Goal: Communication & Community: Answer question/provide support

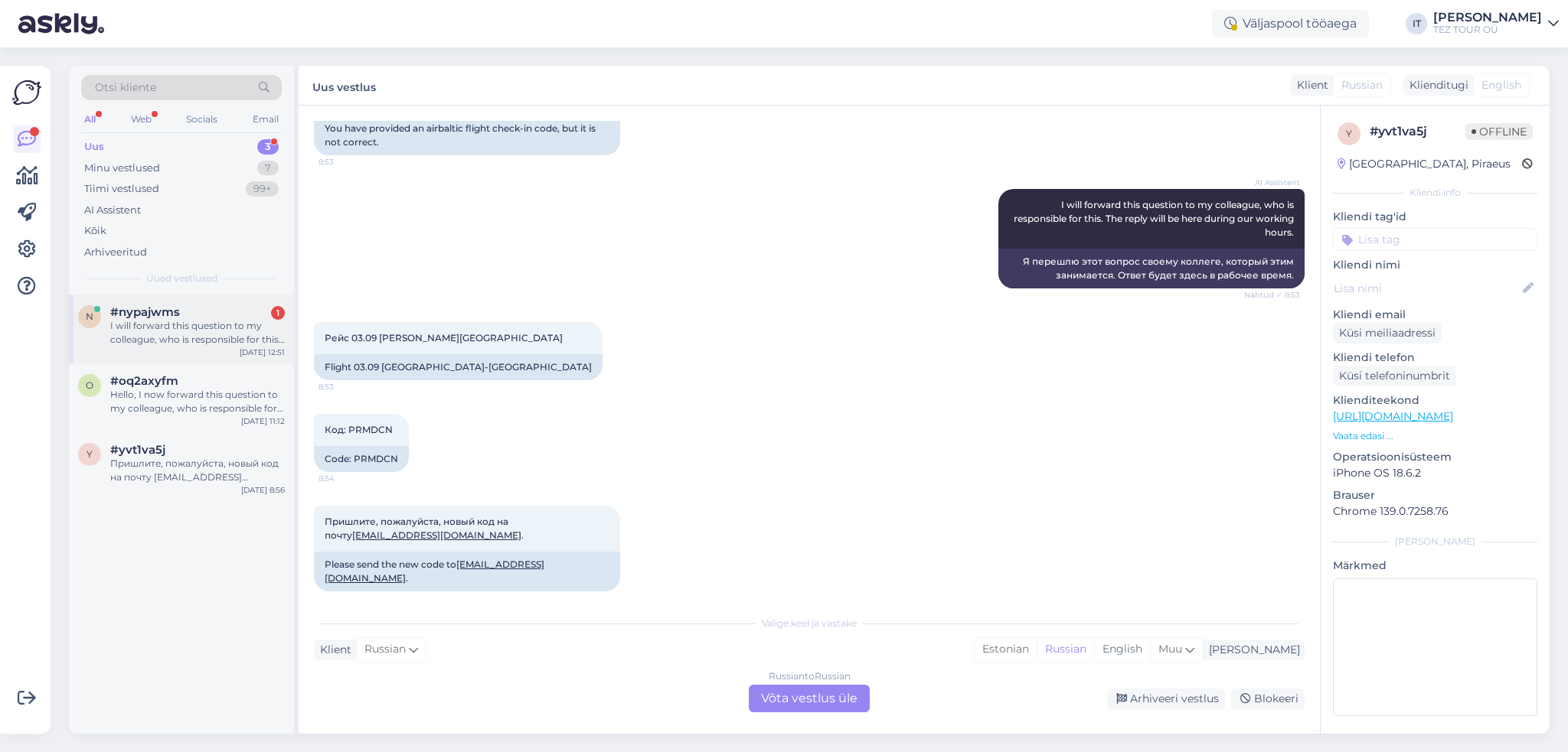
click at [216, 351] on div "n #nypajwms 1 I will forward this question to my colleague, who is responsible …" at bounding box center [182, 329] width 225 height 69
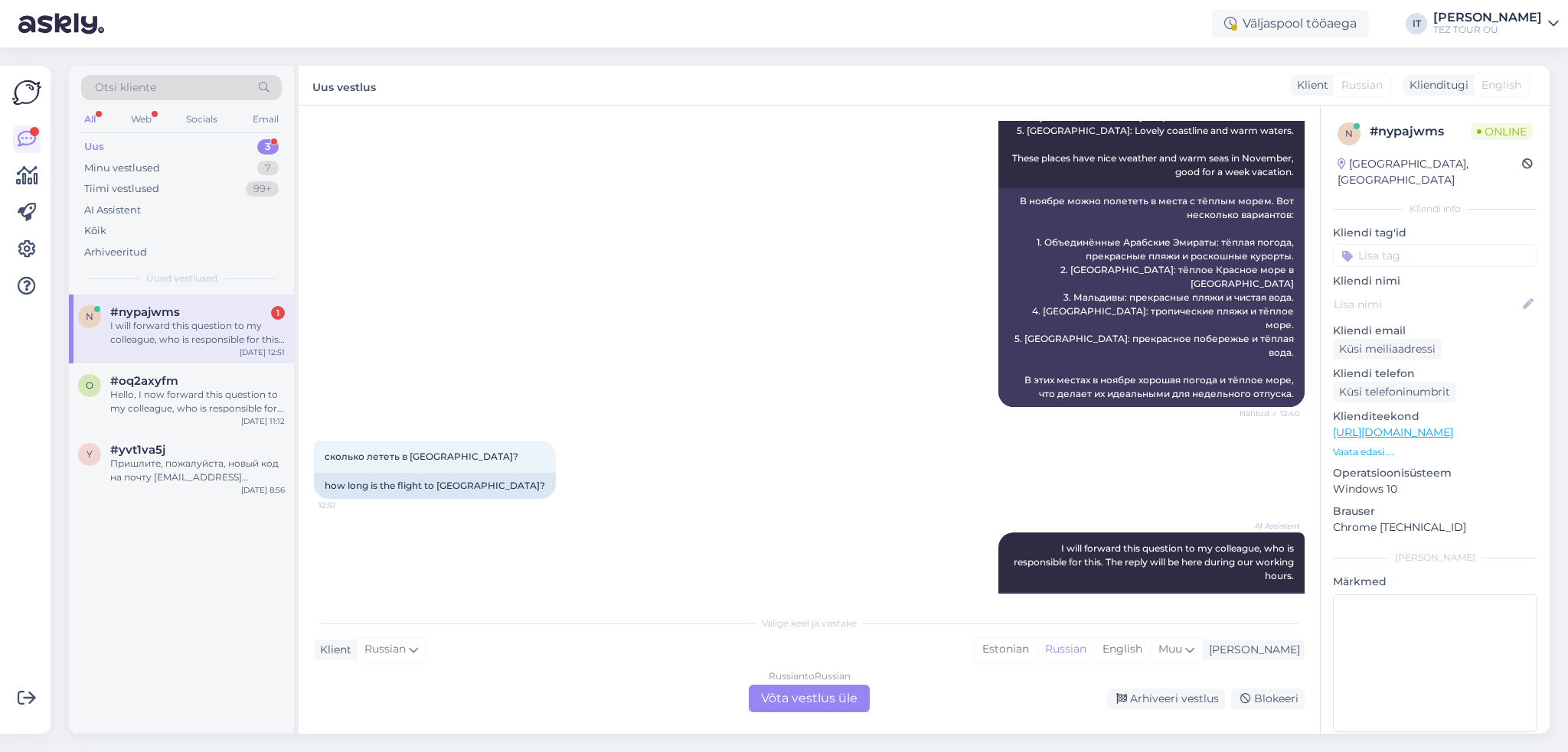
click at [796, 694] on div "Russian to Russian Võta vestlus üle" at bounding box center [808, 698] width 121 height 28
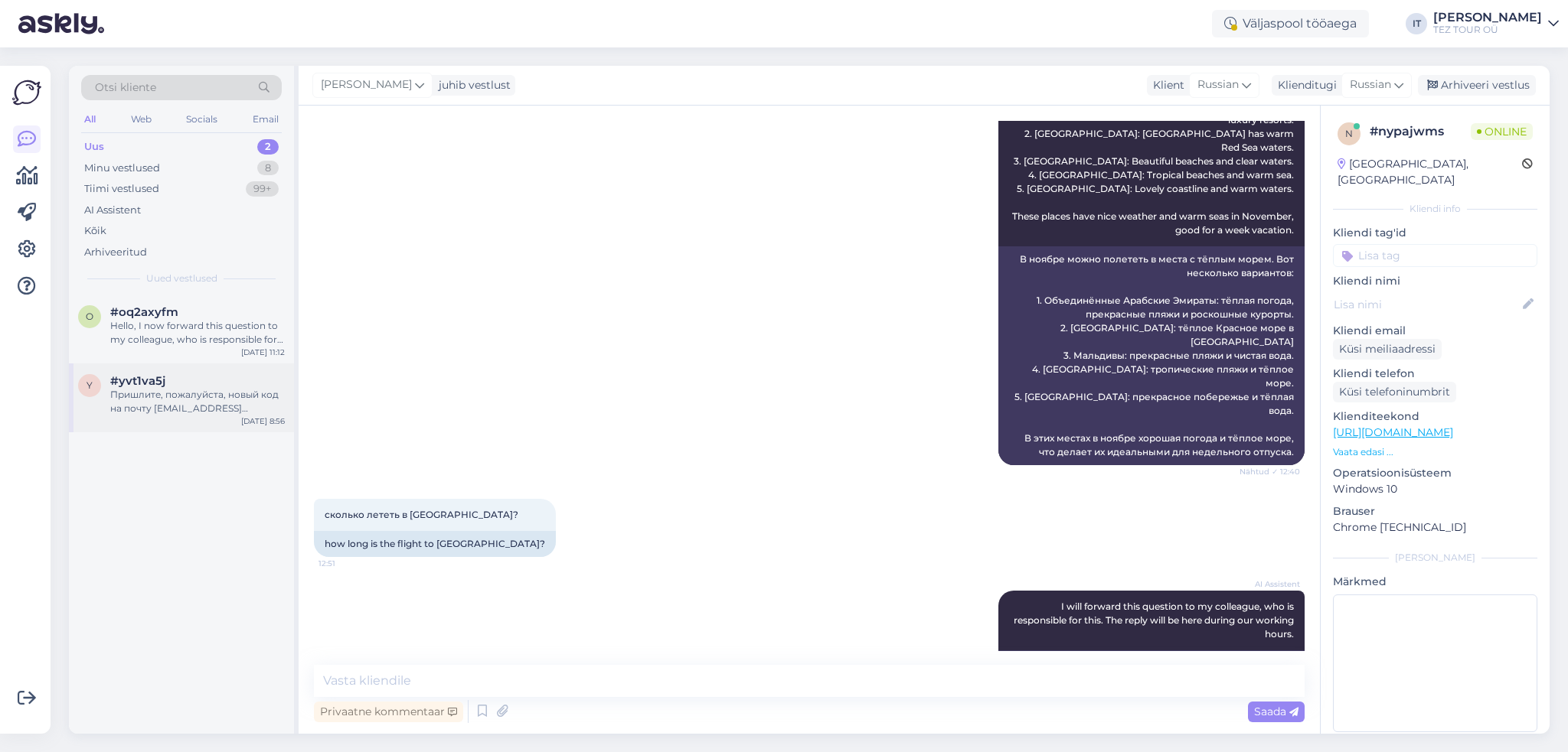
click at [216, 392] on div "Пришлите, пожалуйста, новый код на почту [EMAIL_ADDRESS][DOMAIN_NAME]." at bounding box center [197, 402] width 175 height 28
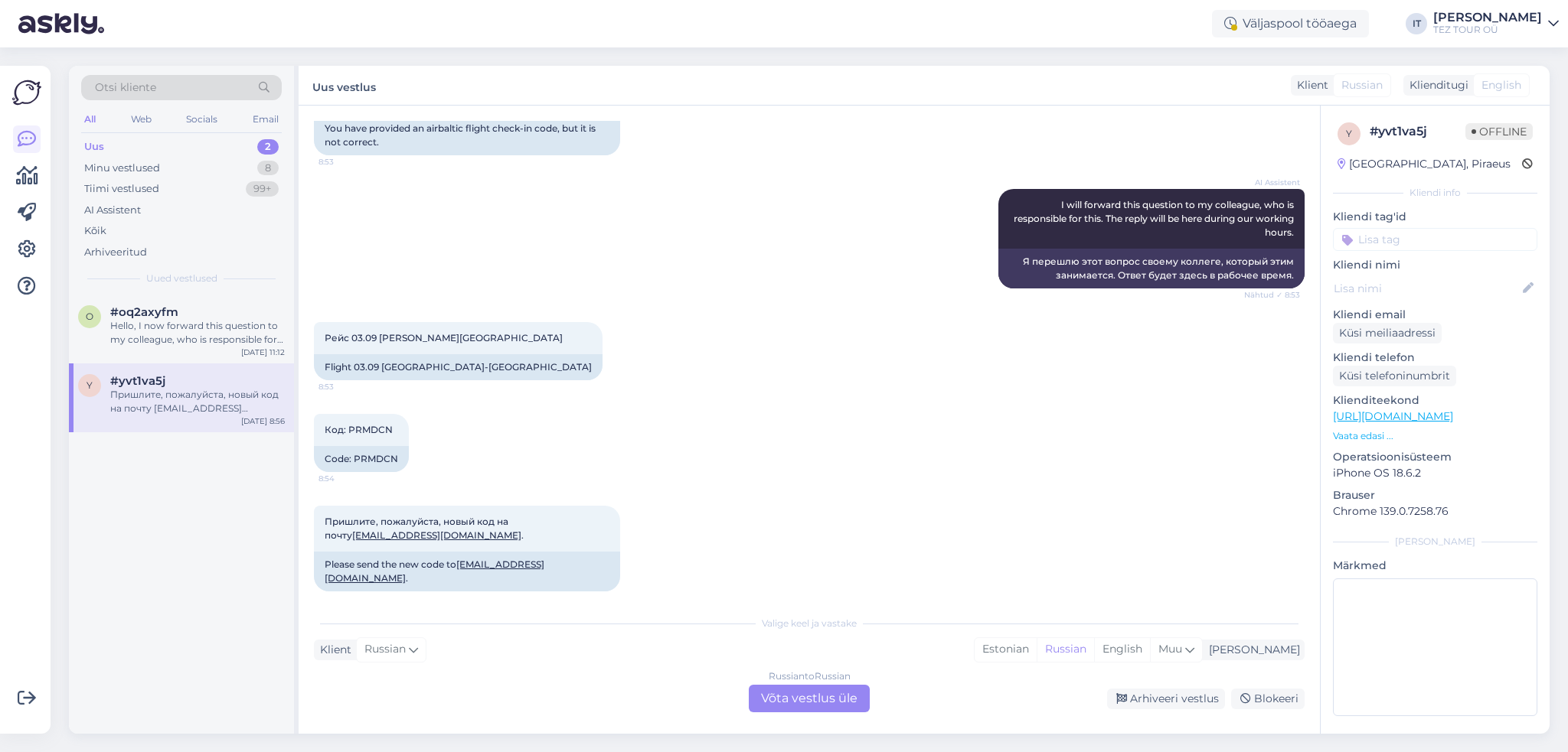
click at [823, 689] on div "Russian to Russian Võta vestlus üle" at bounding box center [808, 698] width 121 height 28
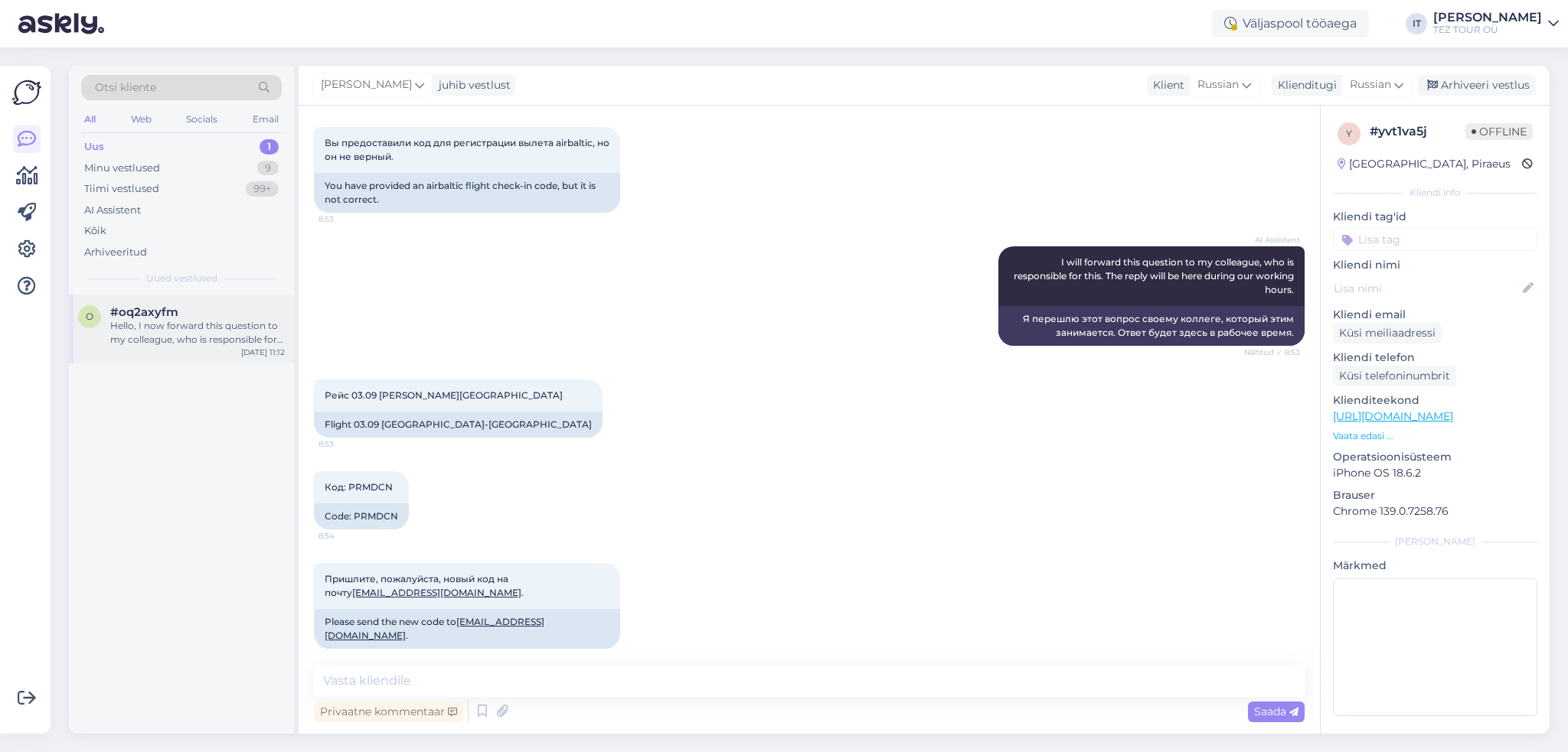
click at [208, 342] on div "Hello, I now forward this question to my colleague, who is responsible for this…" at bounding box center [197, 333] width 175 height 28
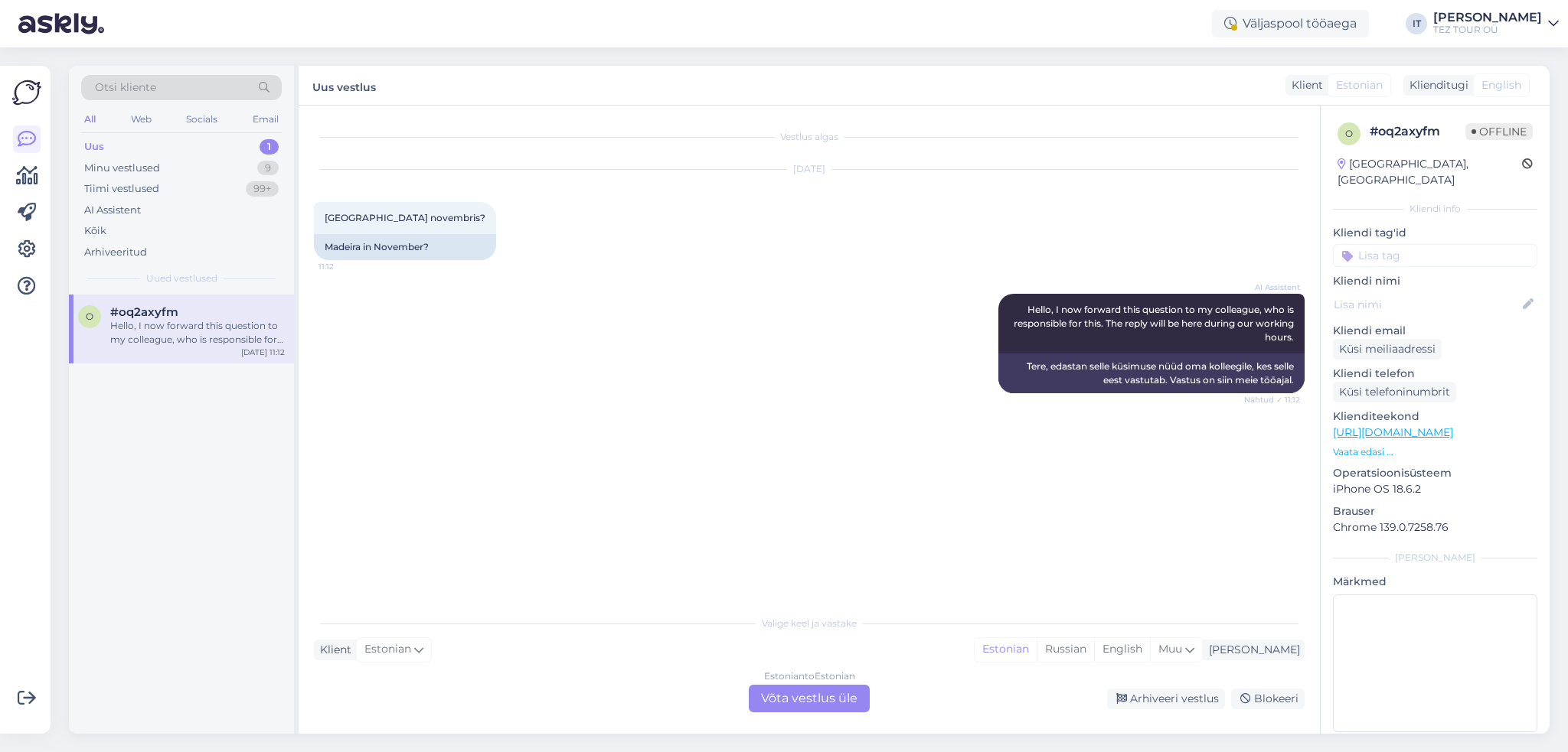
click at [828, 678] on div "Estonian to Estonian" at bounding box center [809, 676] width 91 height 14
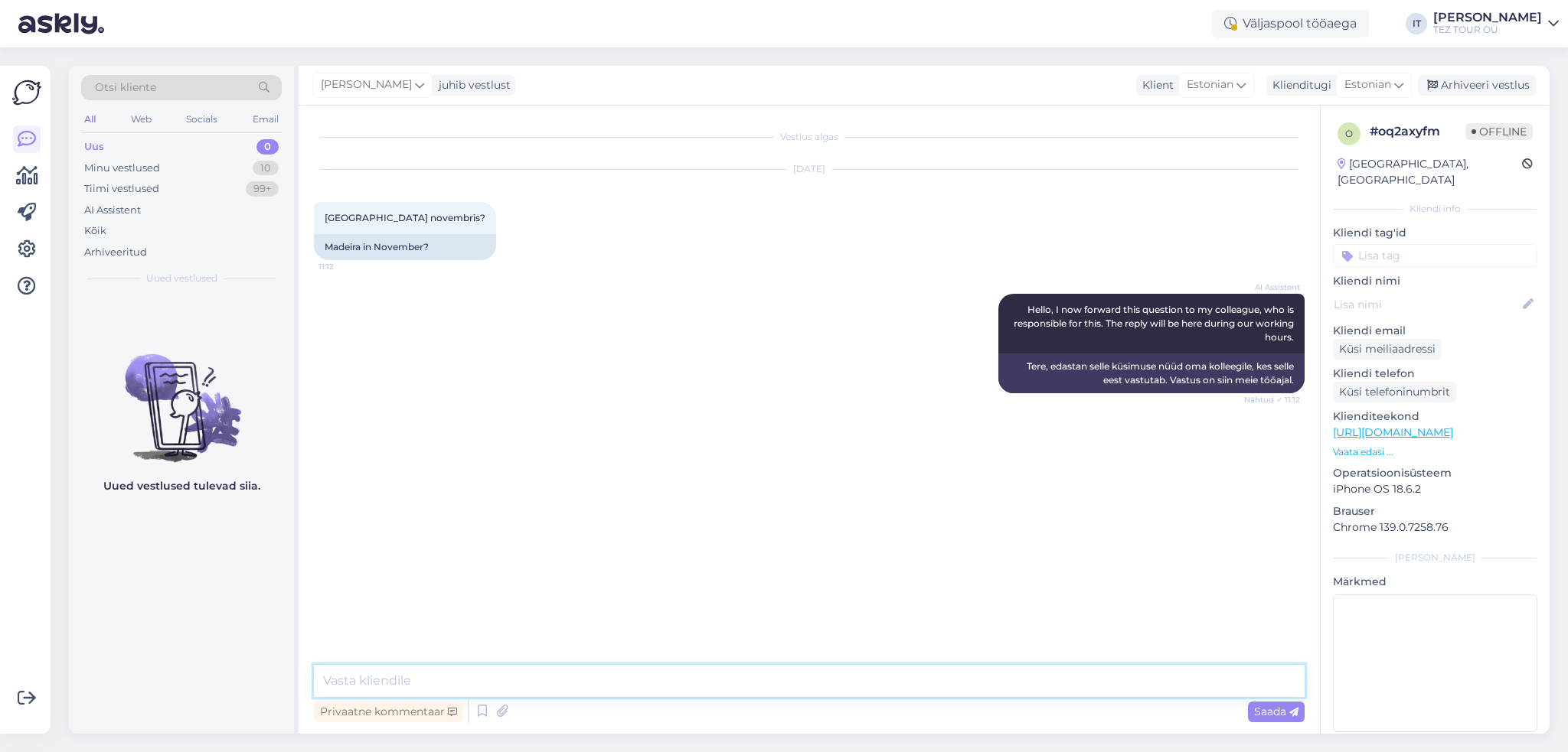
click at [694, 673] on textarea at bounding box center [809, 681] width 991 height 32
type textarea "Tere"
type textarea "Madeira on novembris täitsa saadaval :)"
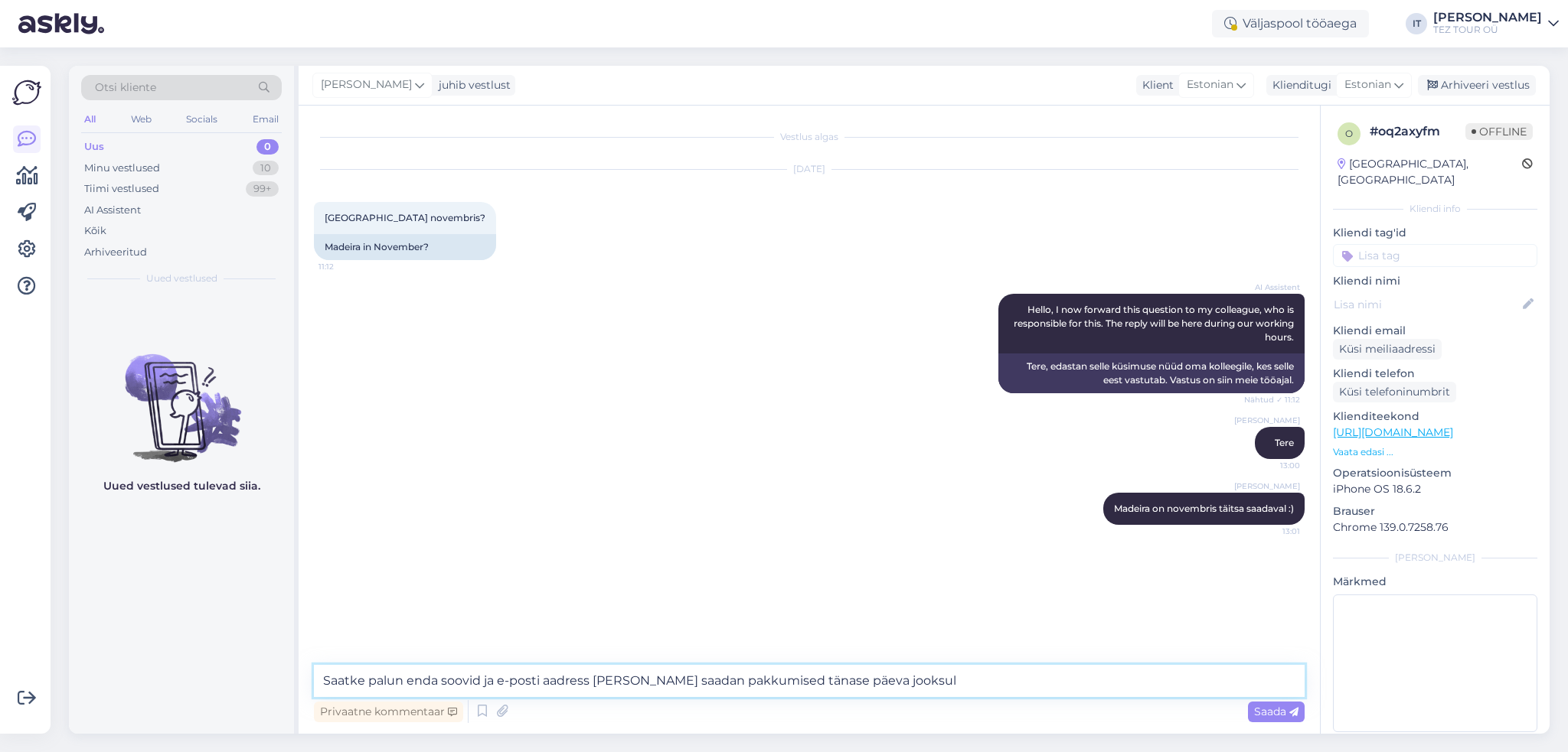
type textarea "Saatke palun enda soovid ja e-posti aadress [PERSON_NAME] saadan pakkumised tän…"
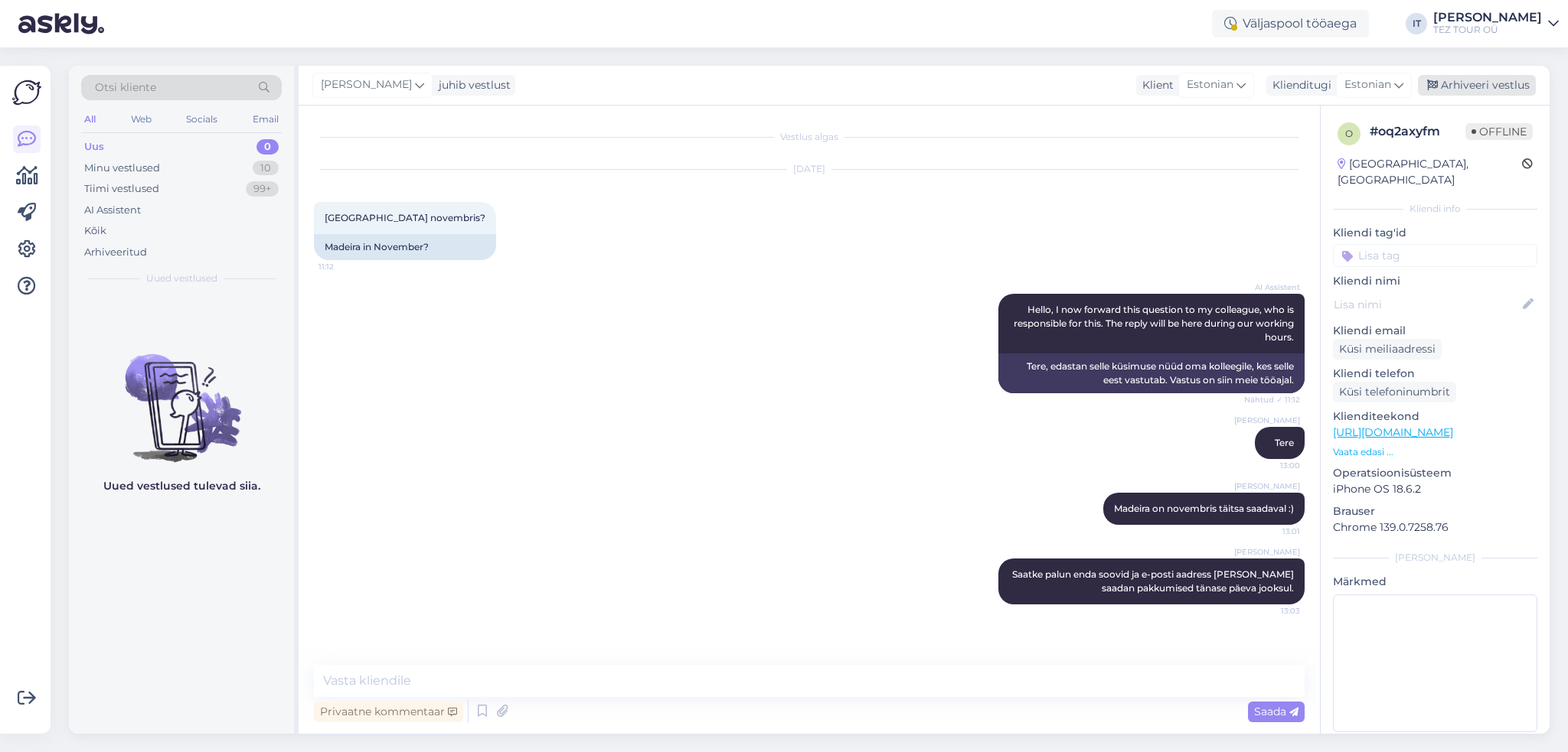
click at [1491, 79] on div "Arhiveeri vestlus" at bounding box center [1477, 85] width 118 height 20
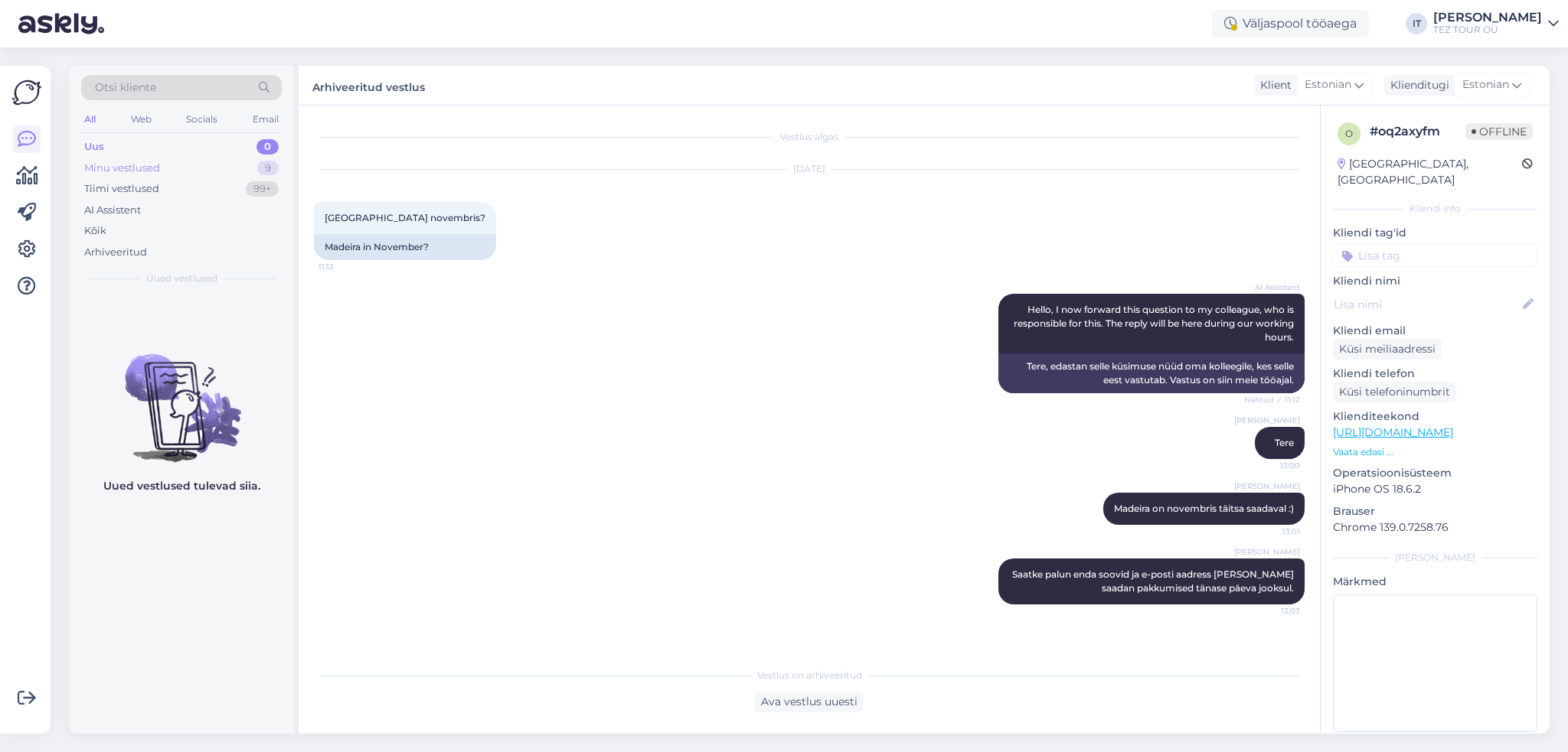
click at [128, 165] on div "Minu vestlused" at bounding box center [122, 168] width 76 height 16
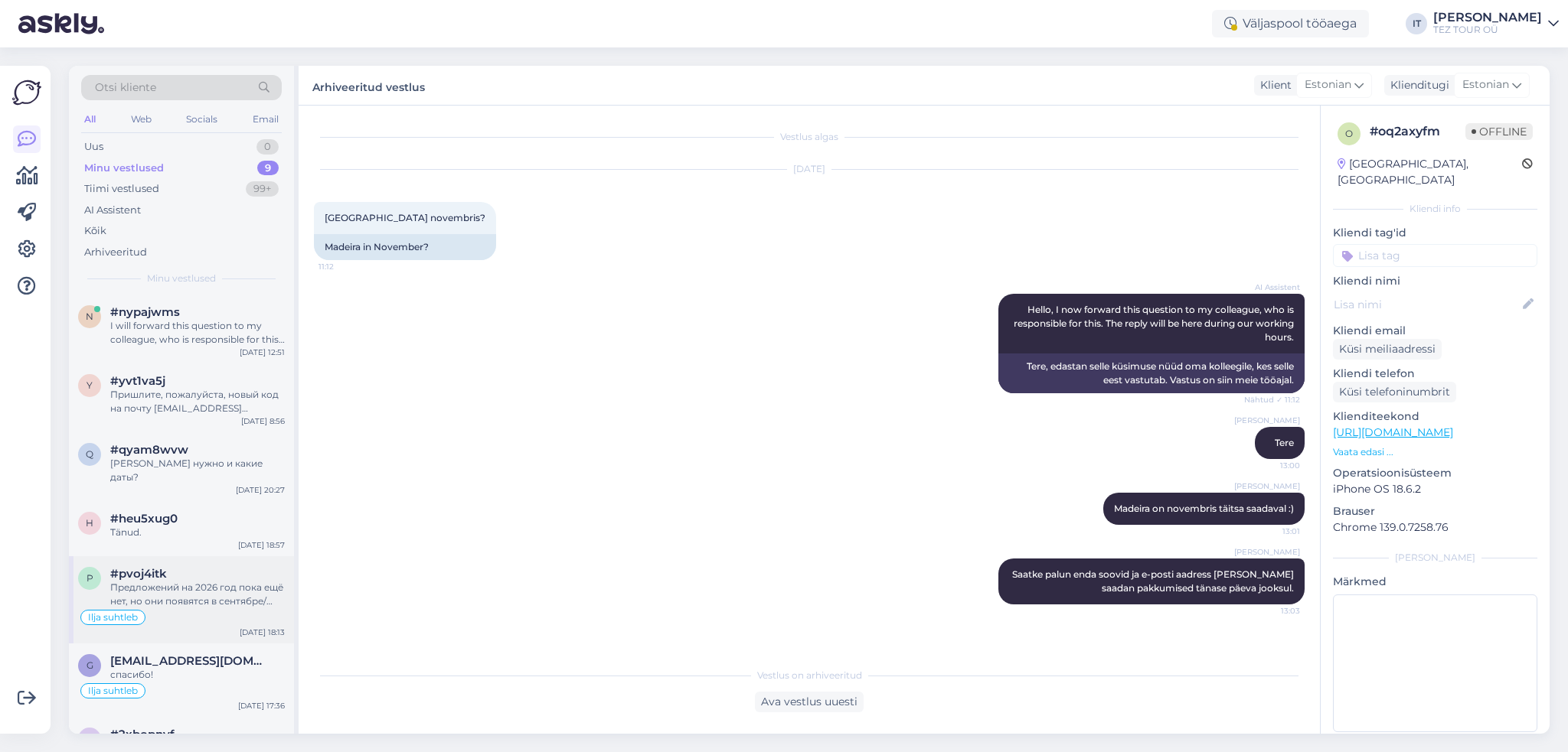
scroll to position [201, 0]
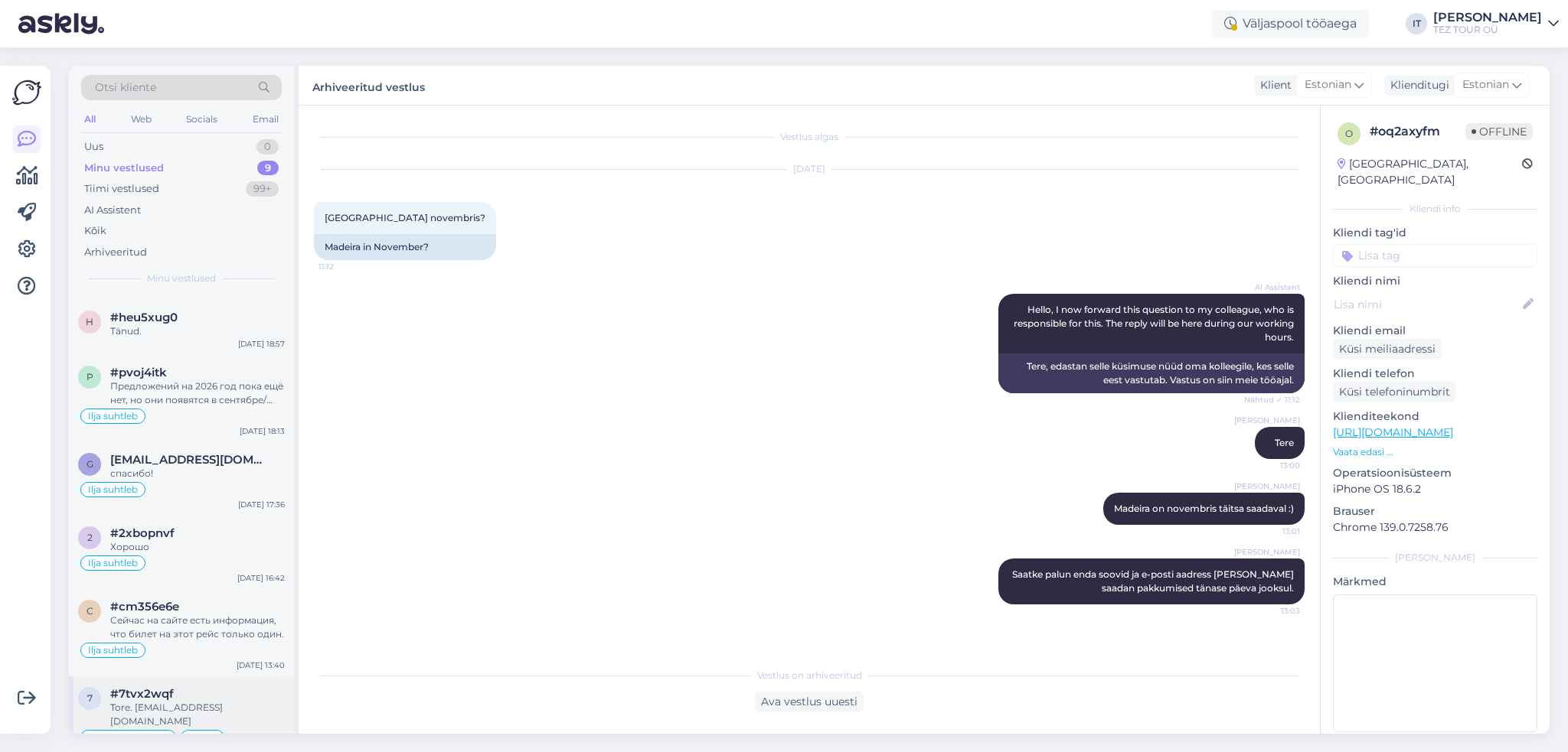
click at [233, 729] on div "Marika suhtleb online" at bounding box center [182, 738] width 207 height 18
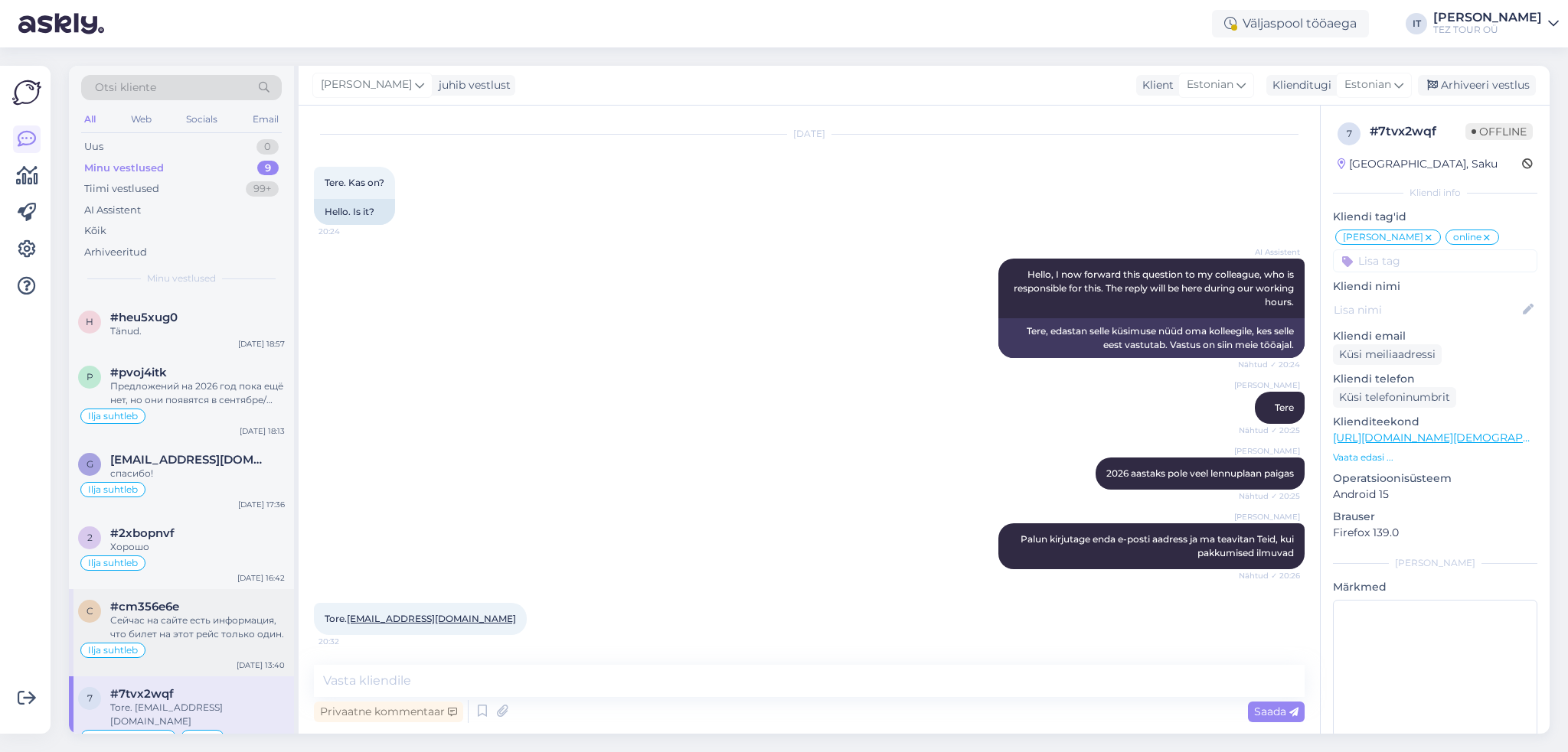
click at [257, 615] on div "Сейчас на сайте есть информация, что билет на этот рейс только один." at bounding box center [197, 627] width 175 height 28
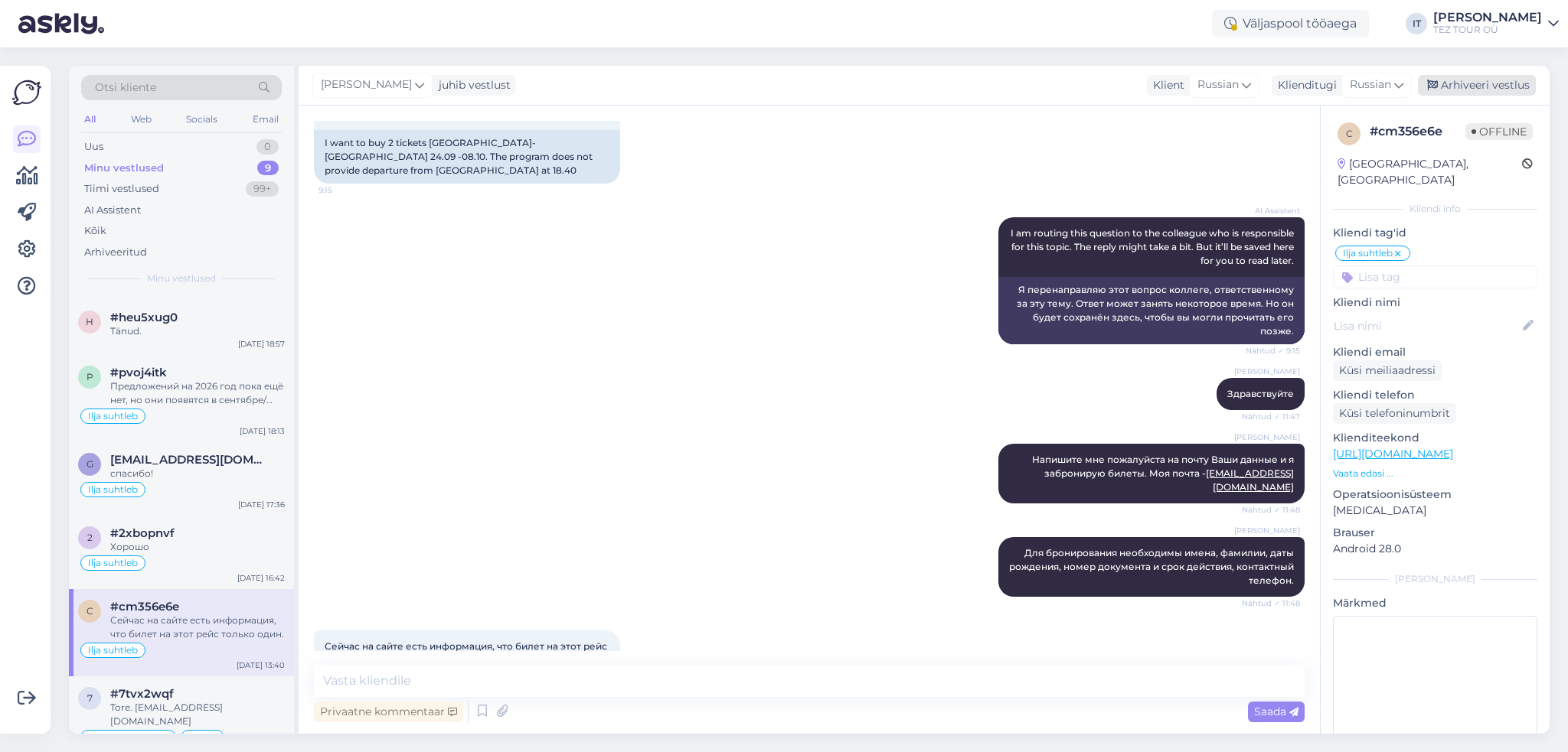
click at [1461, 83] on div "Arhiveeri vestlus" at bounding box center [1477, 85] width 118 height 20
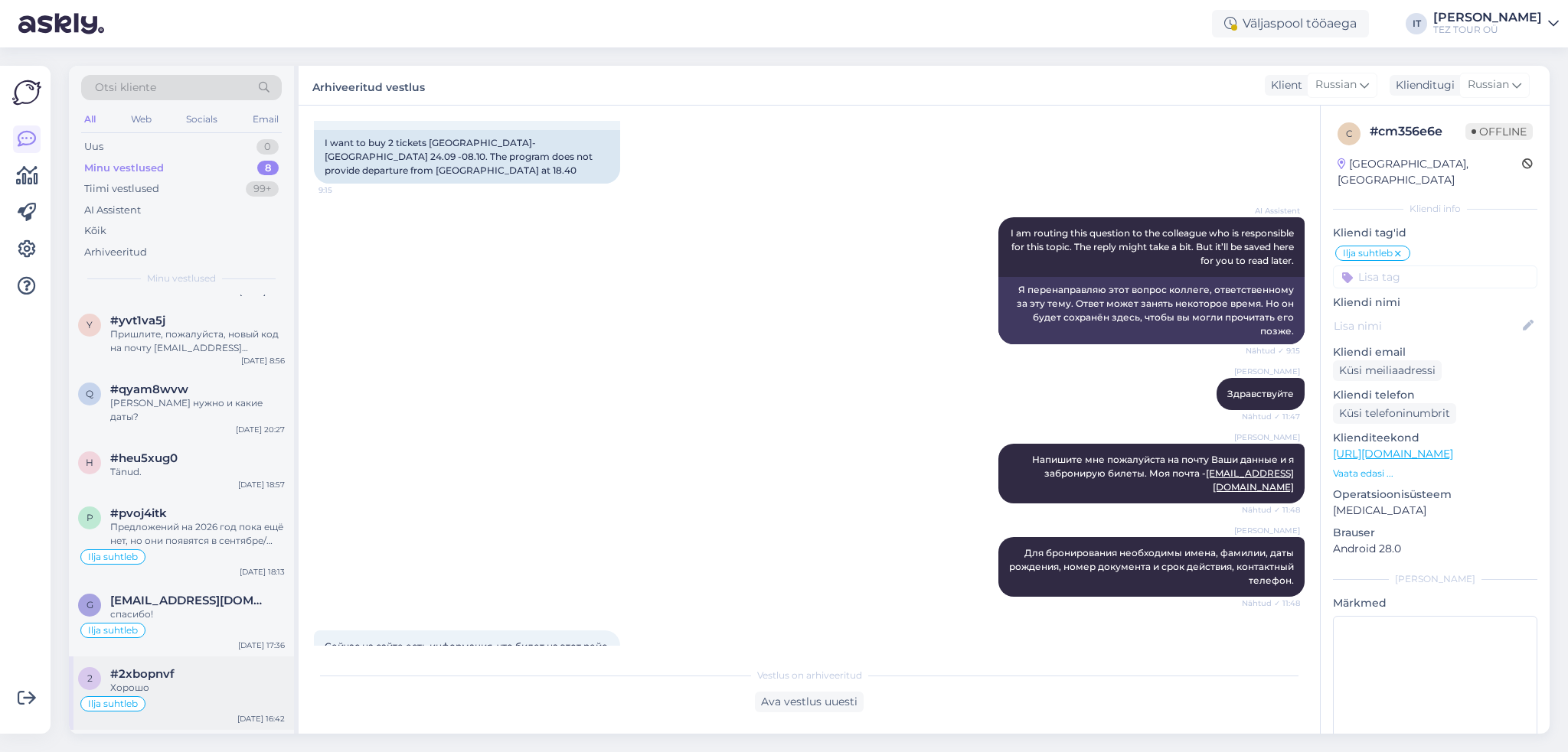
scroll to position [114, 0]
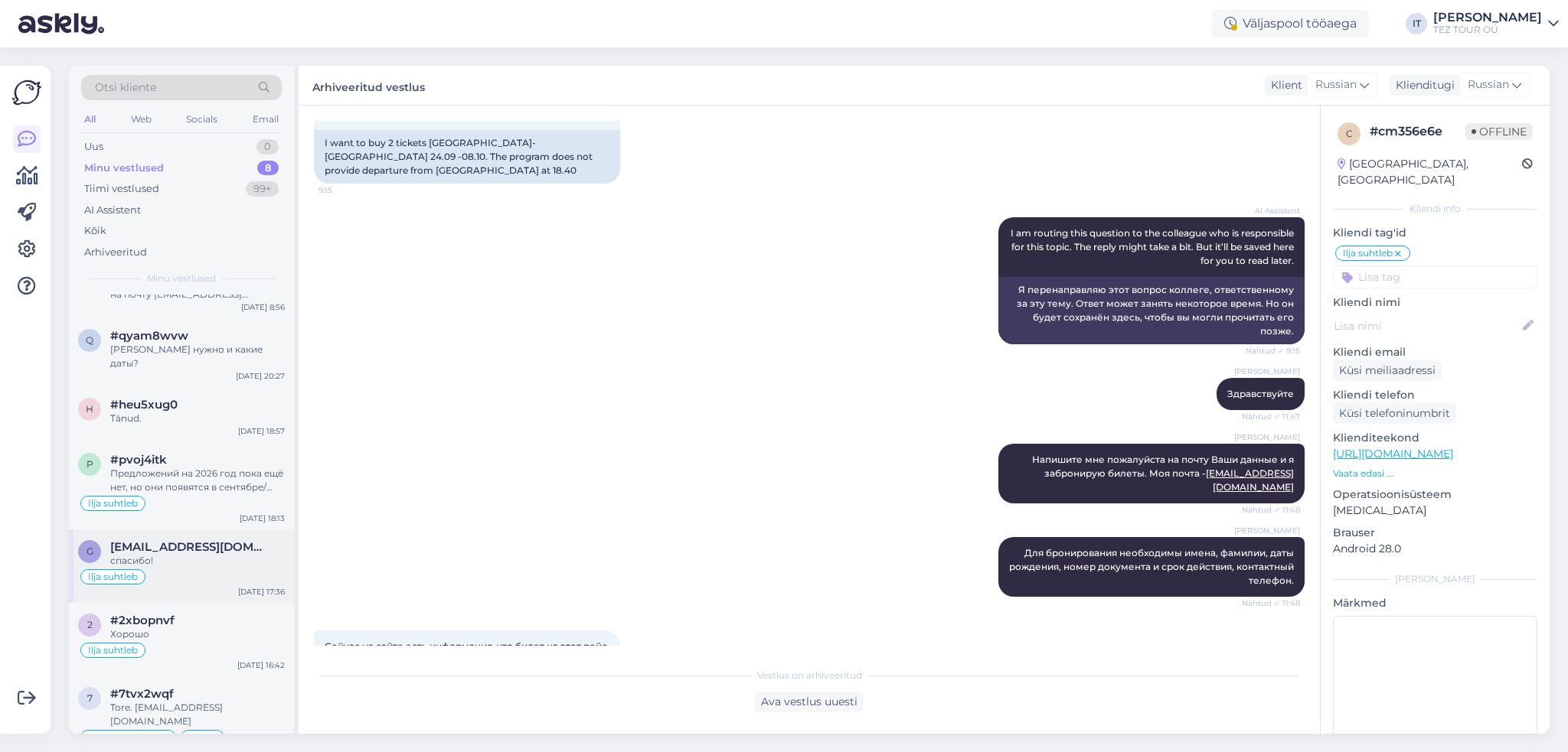
click at [203, 554] on div "спасибо!" at bounding box center [197, 561] width 175 height 14
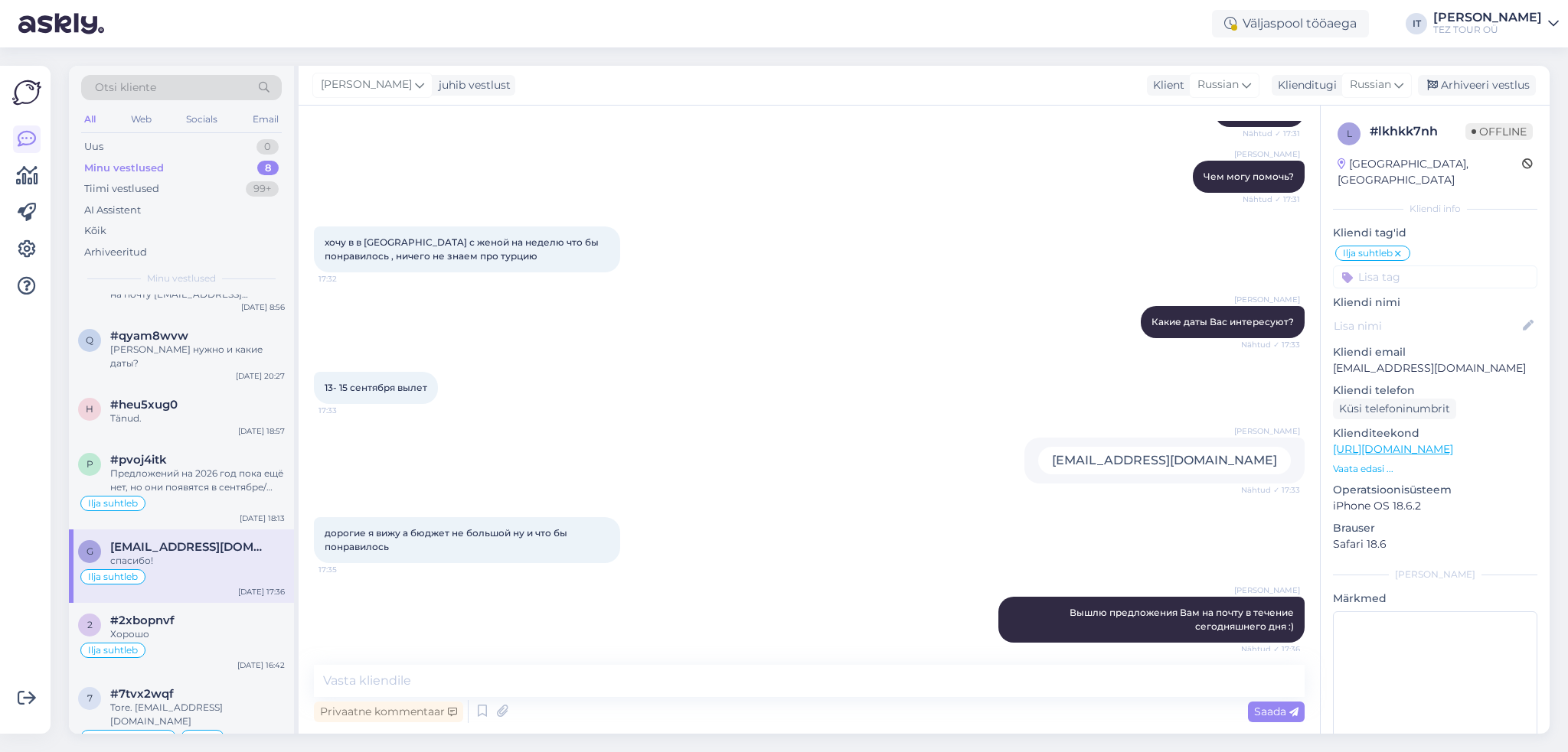
scroll to position [433, 0]
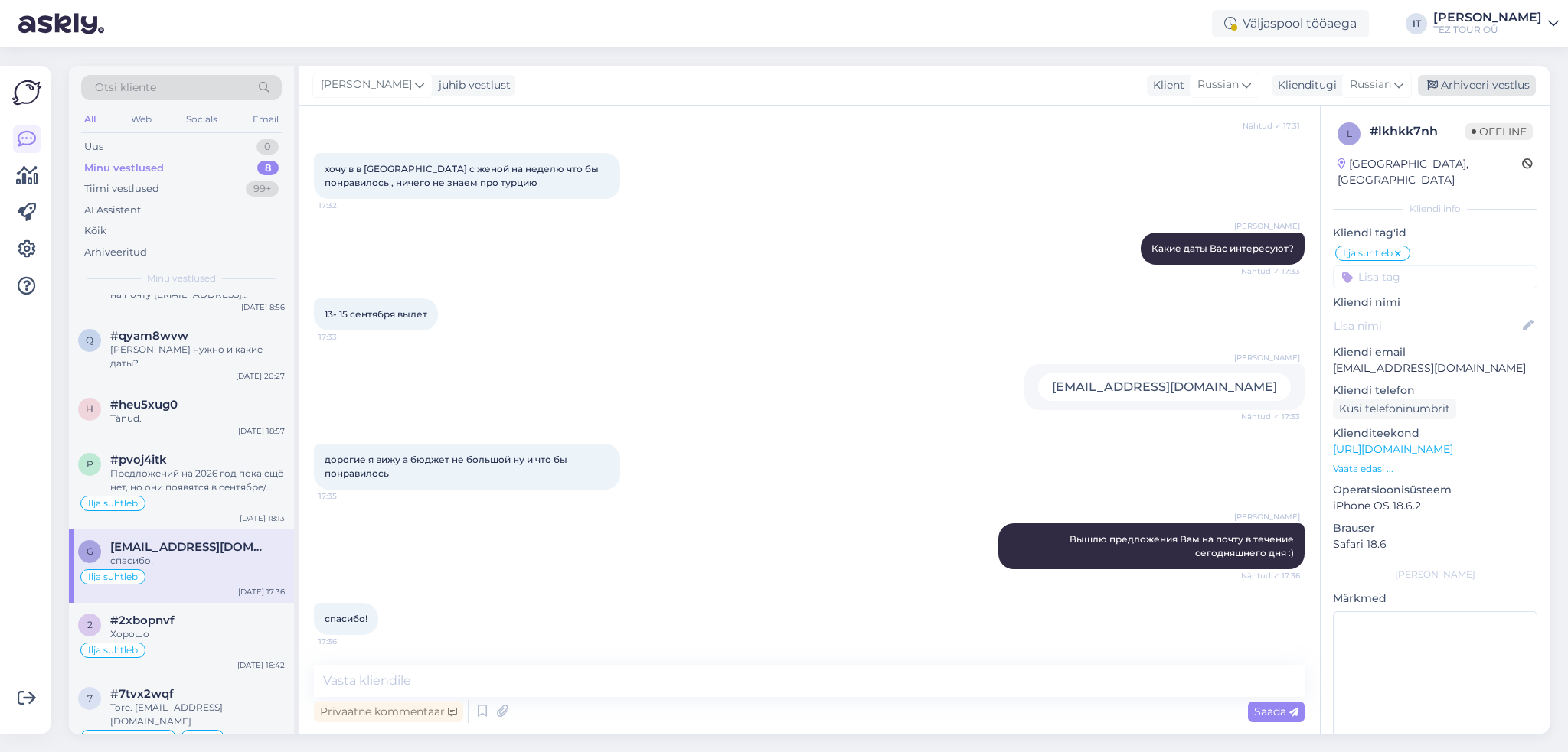
click at [1488, 79] on div "Arhiveeri vestlus" at bounding box center [1477, 85] width 118 height 20
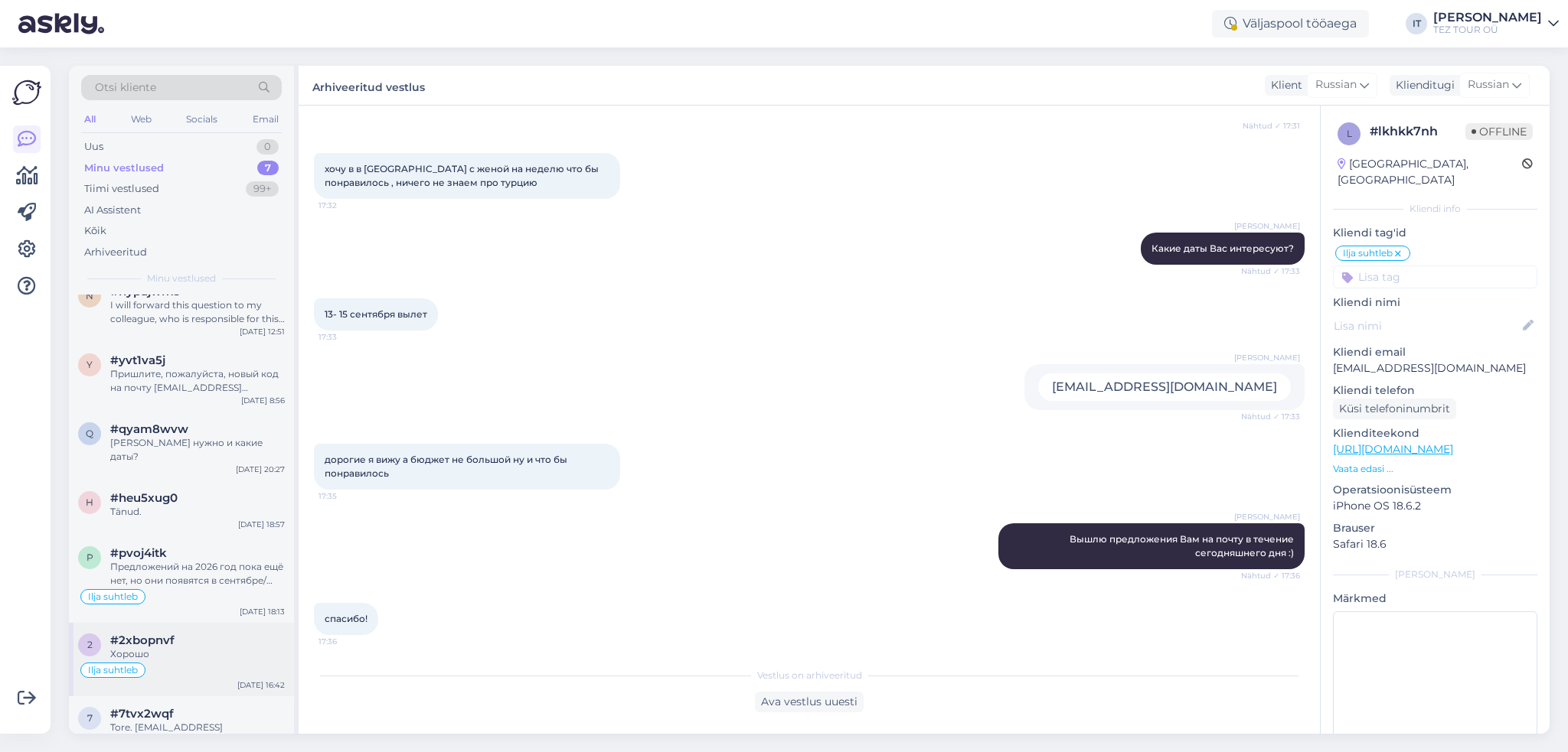
scroll to position [41, 0]
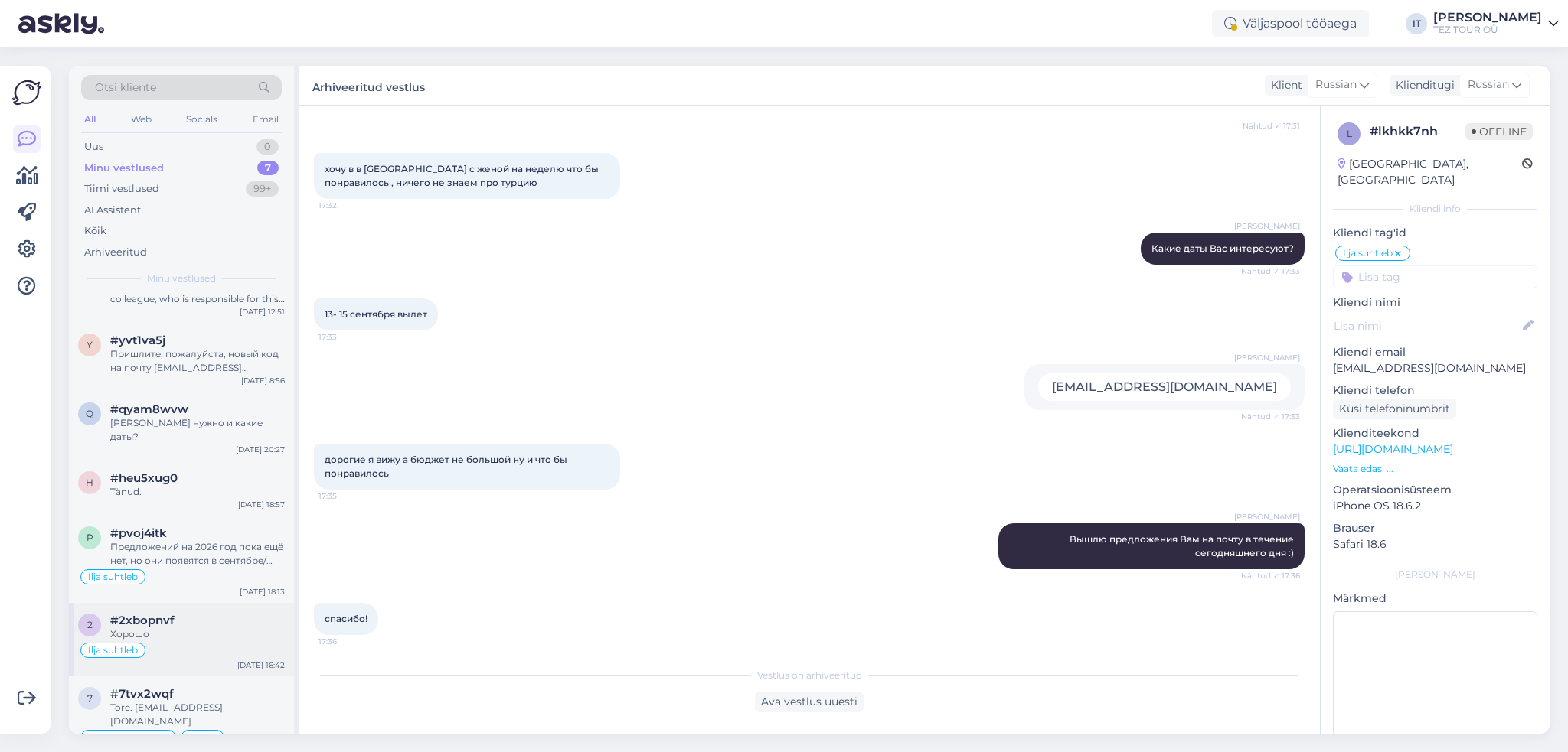
click at [216, 627] on div "Хорошо" at bounding box center [197, 634] width 175 height 14
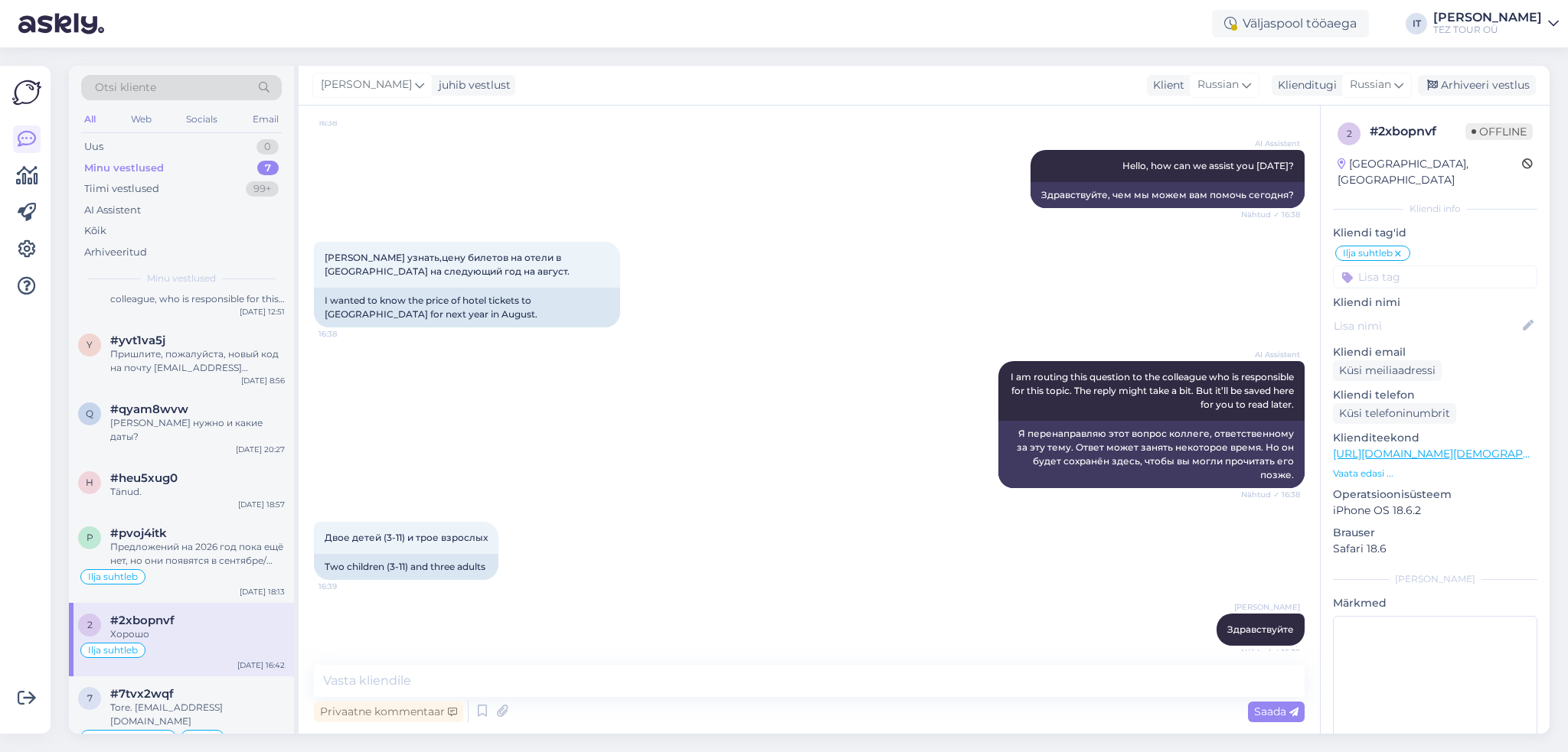
scroll to position [300, 0]
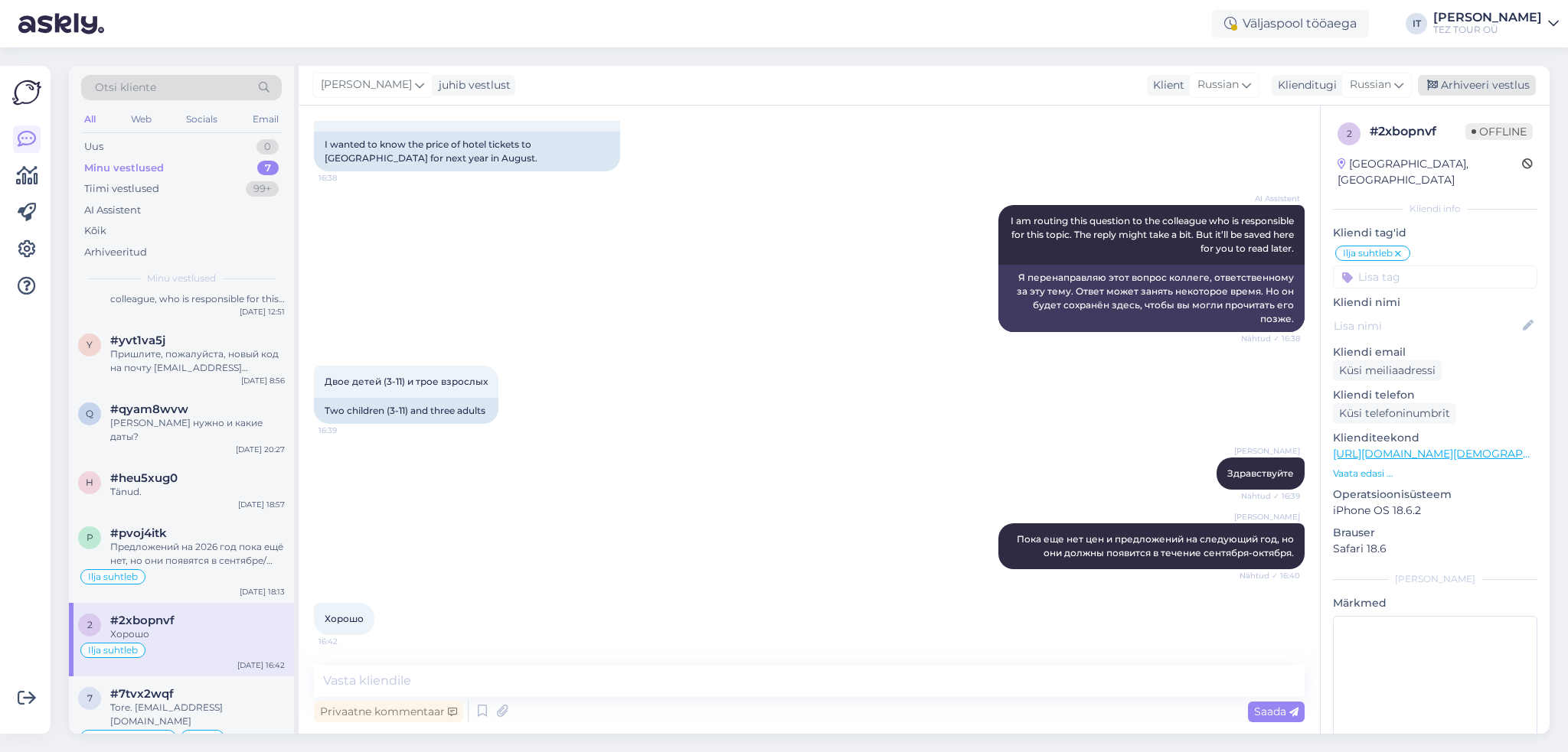
click at [1501, 82] on div "Arhiveeri vestlus" at bounding box center [1477, 85] width 118 height 20
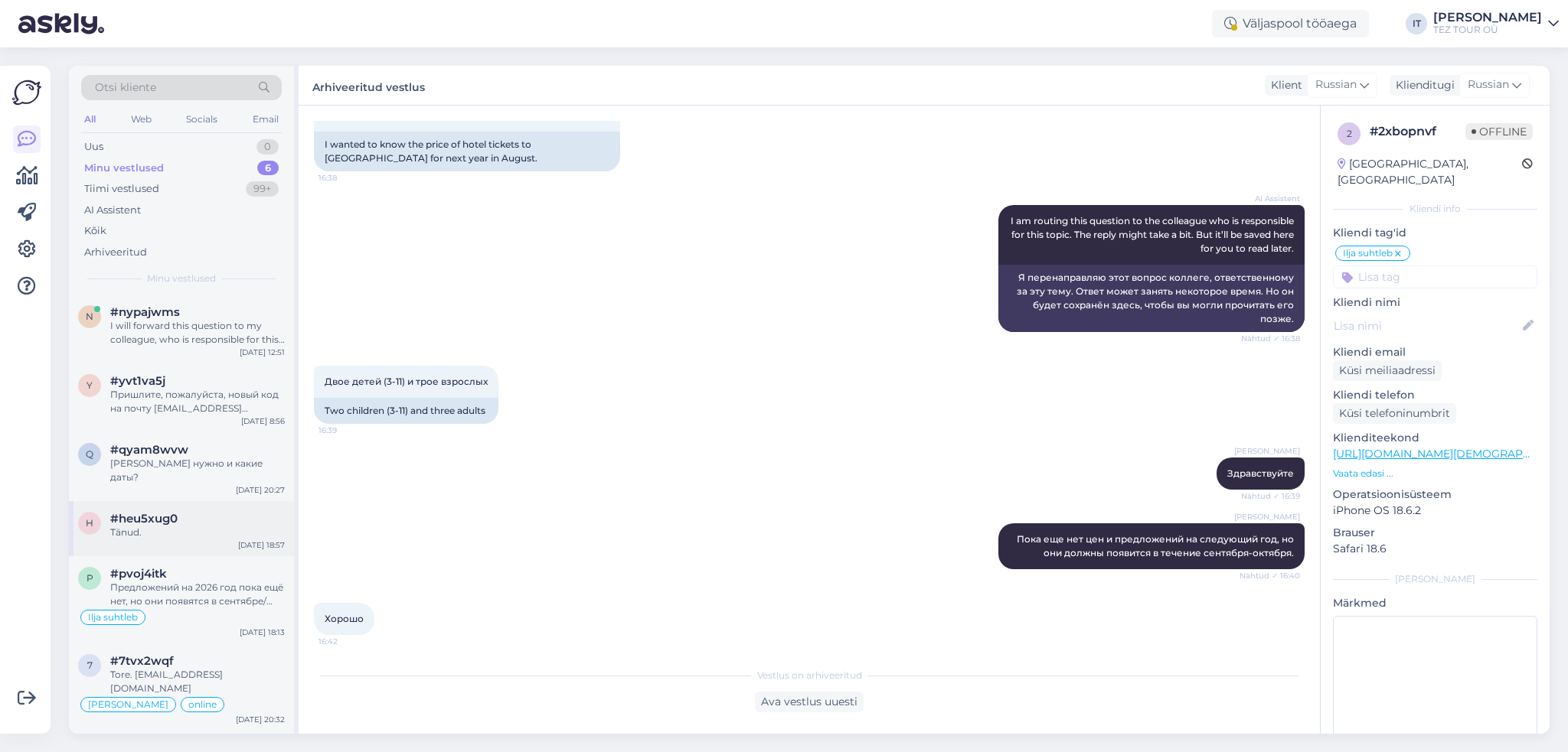
click at [211, 526] on div "Tänud." at bounding box center [197, 532] width 175 height 14
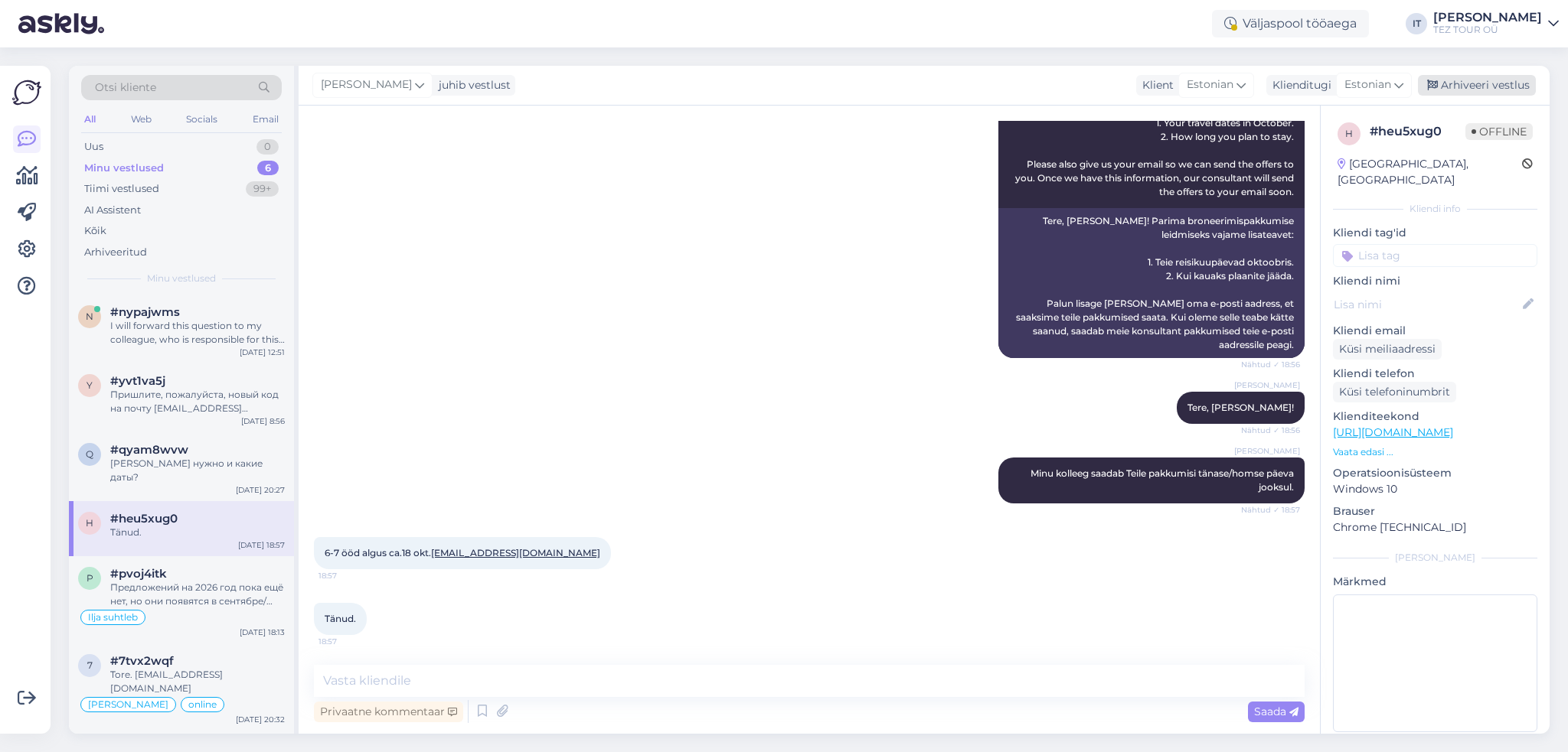
click at [1462, 85] on div "Arhiveeri vestlus" at bounding box center [1477, 85] width 118 height 20
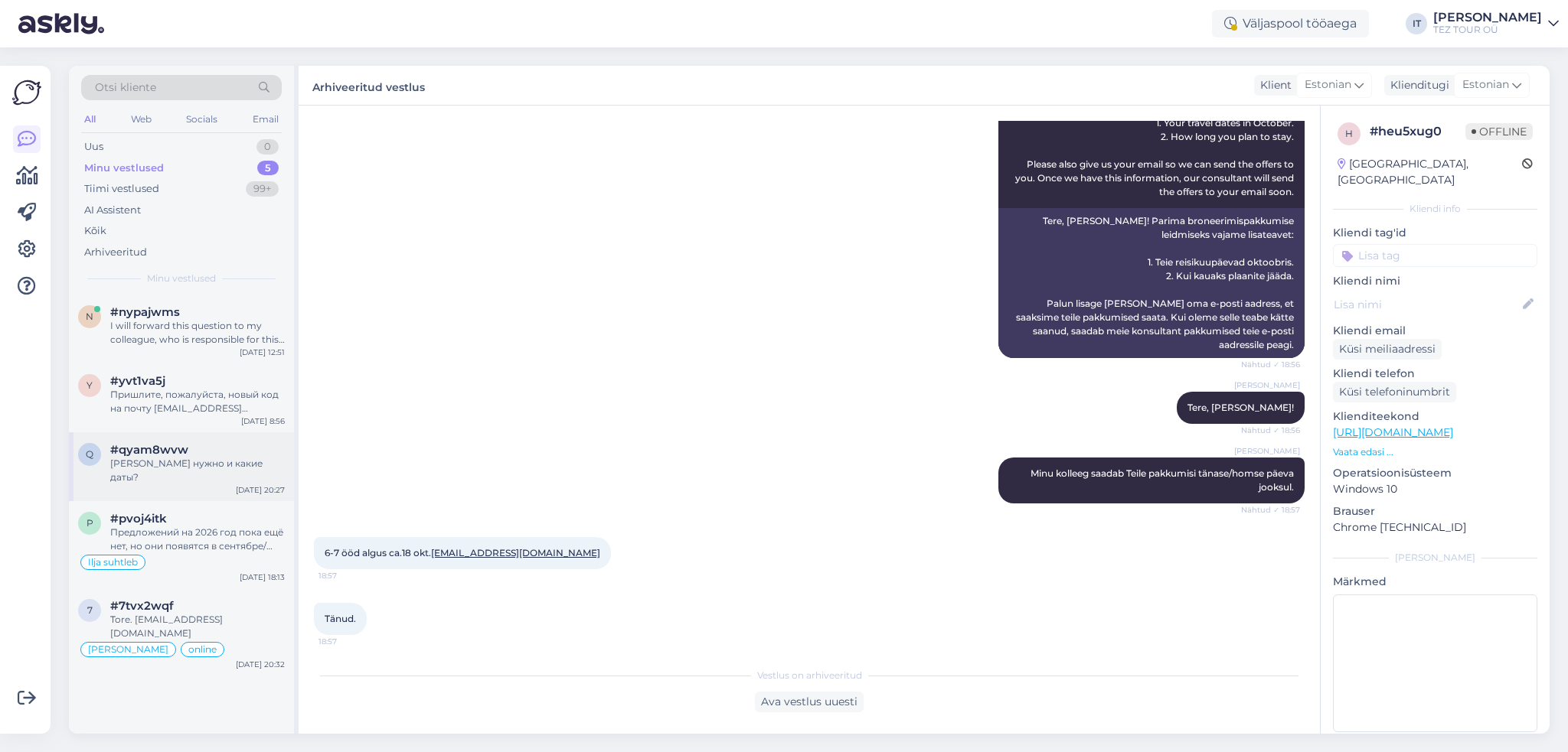
click at [140, 474] on div "q #qyam8wvw [PERSON_NAME] нужно и какие даты? [DATE] 20:27" at bounding box center [182, 467] width 225 height 69
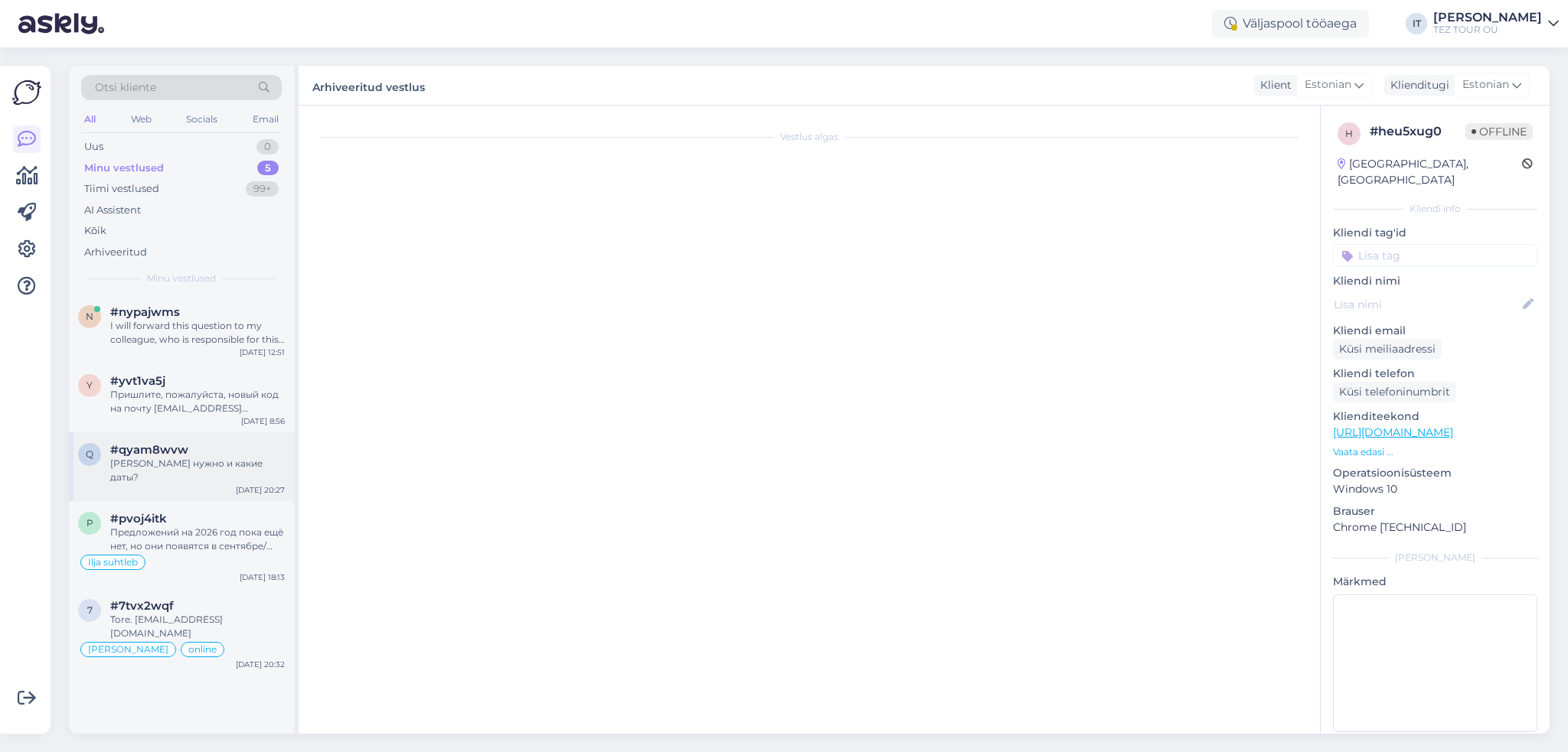
scroll to position [0, 0]
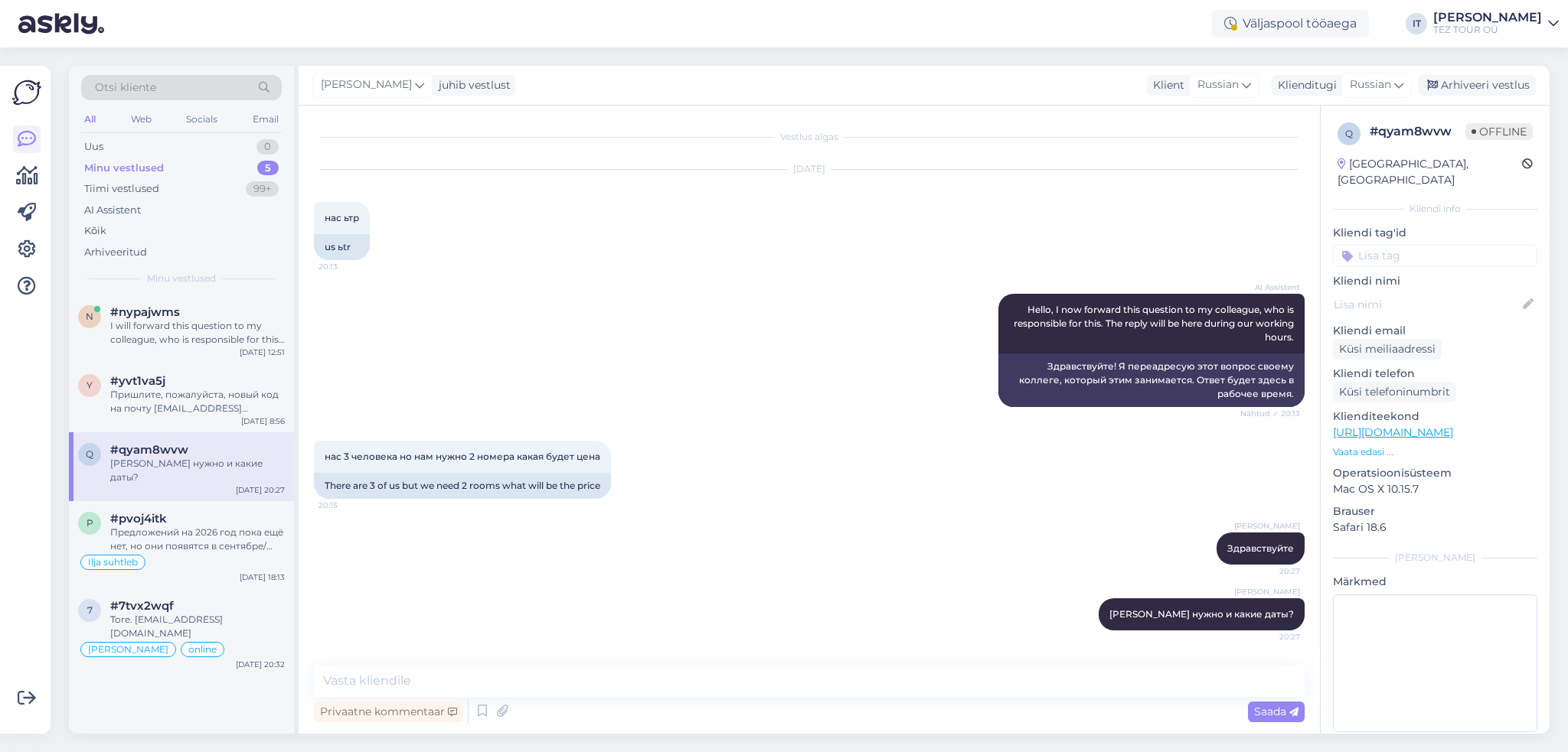
click at [1491, 244] on input at bounding box center [1434, 255] width 204 height 23
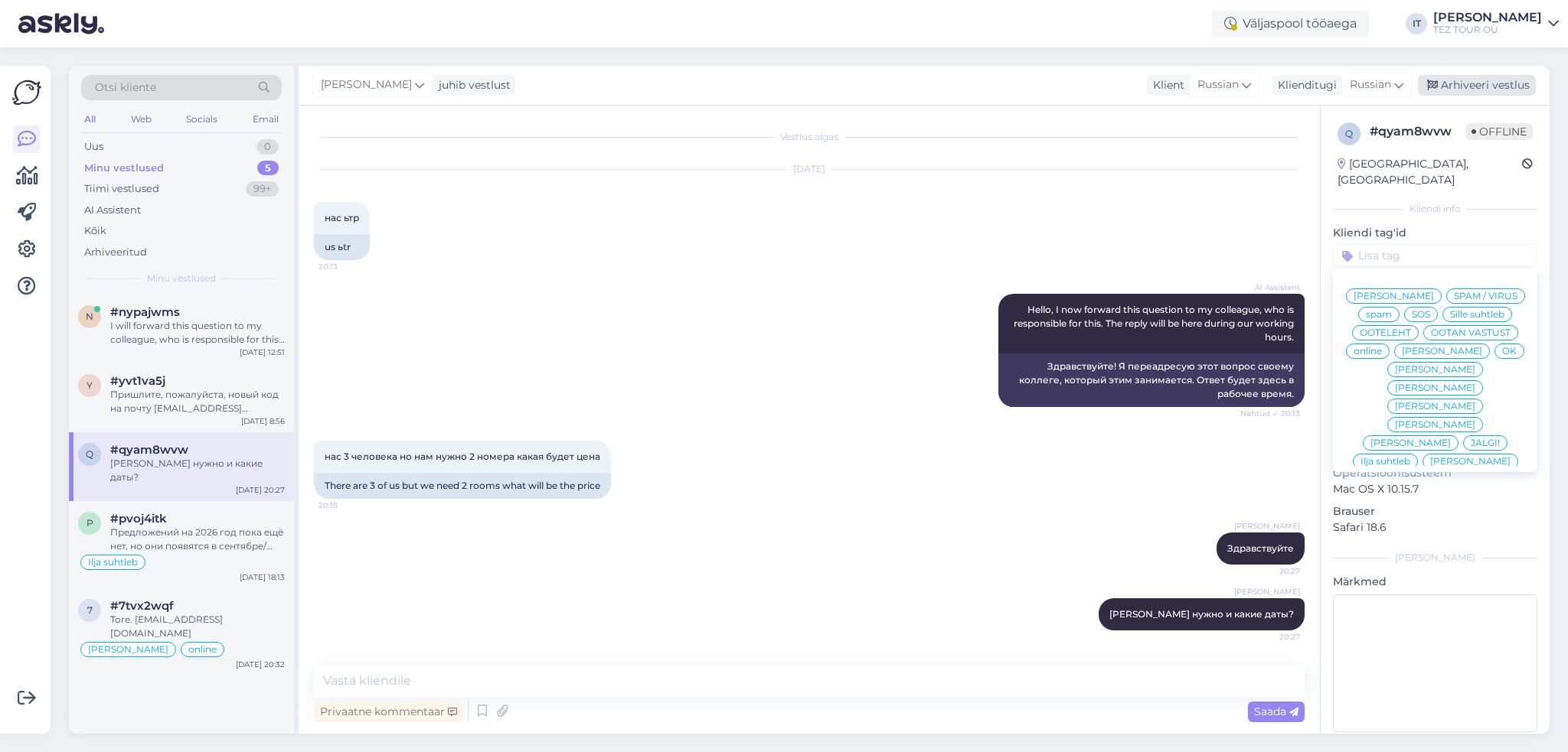
click at [1485, 87] on div "Arhiveeri vestlus" at bounding box center [1477, 85] width 118 height 20
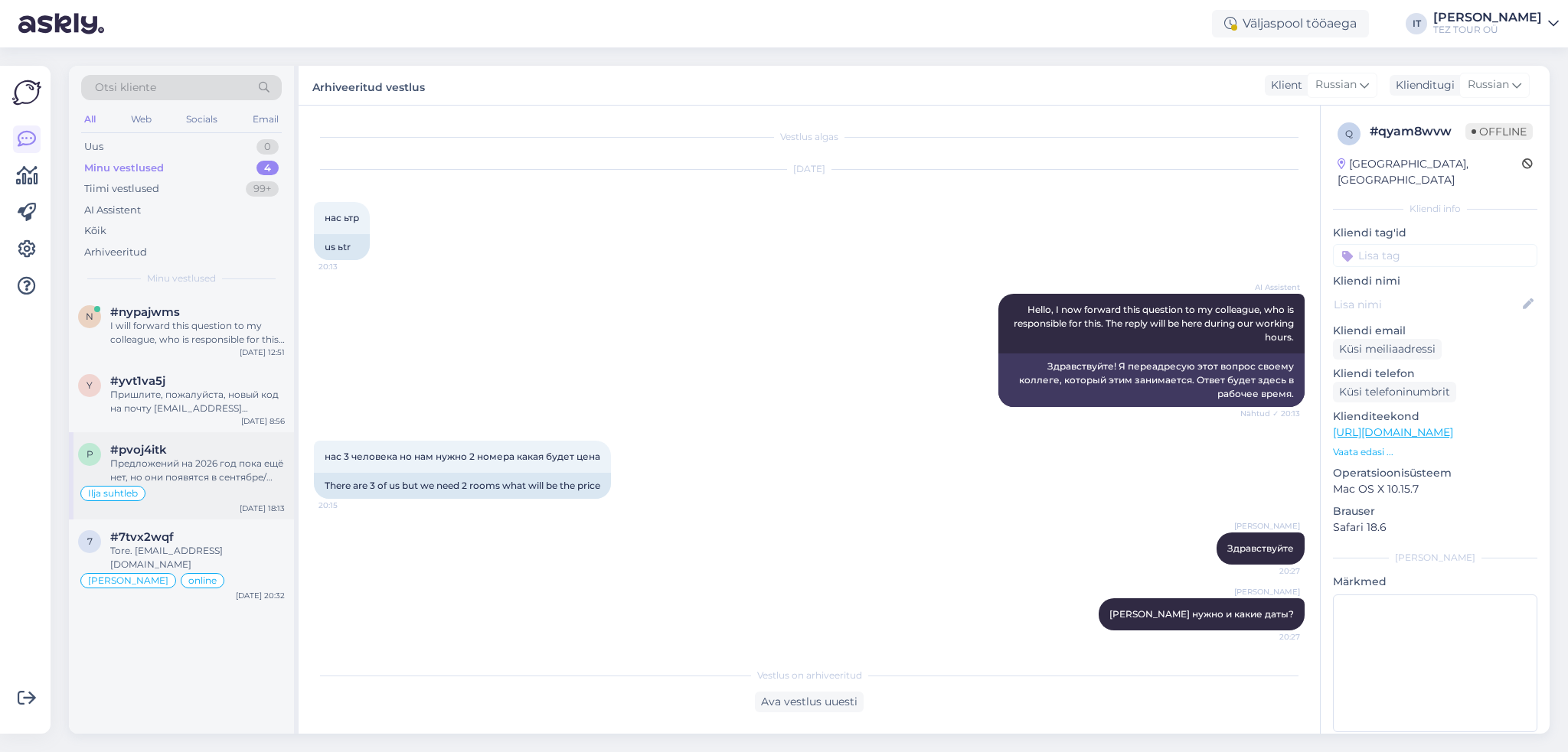
click at [223, 462] on div "Предложений на 2026 год пока ещё нет, но они появятся в сентябре/октябре." at bounding box center [197, 471] width 175 height 28
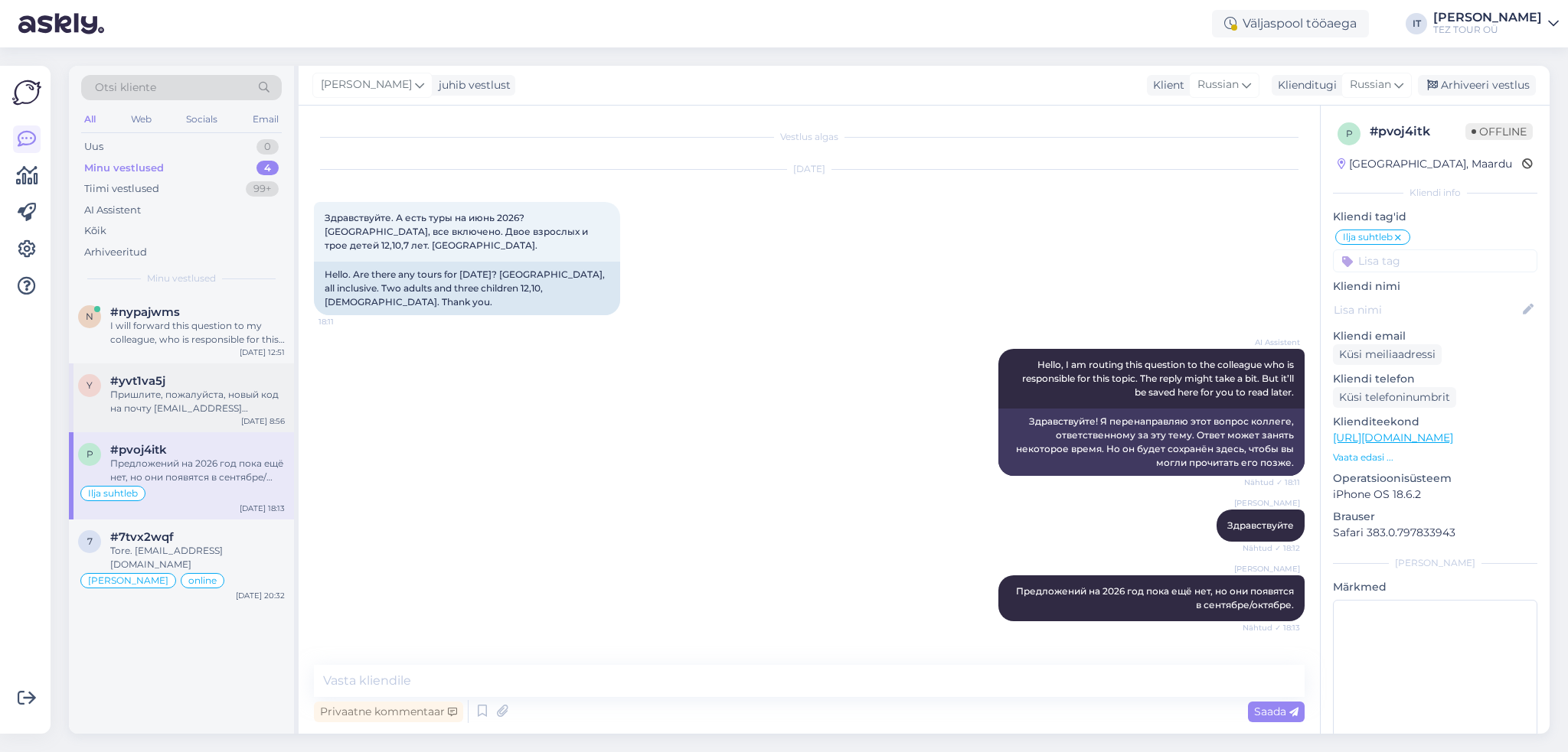
click at [216, 413] on div "Пришлите, пожалуйста, новый код на почту [EMAIL_ADDRESS][DOMAIN_NAME]." at bounding box center [197, 402] width 175 height 28
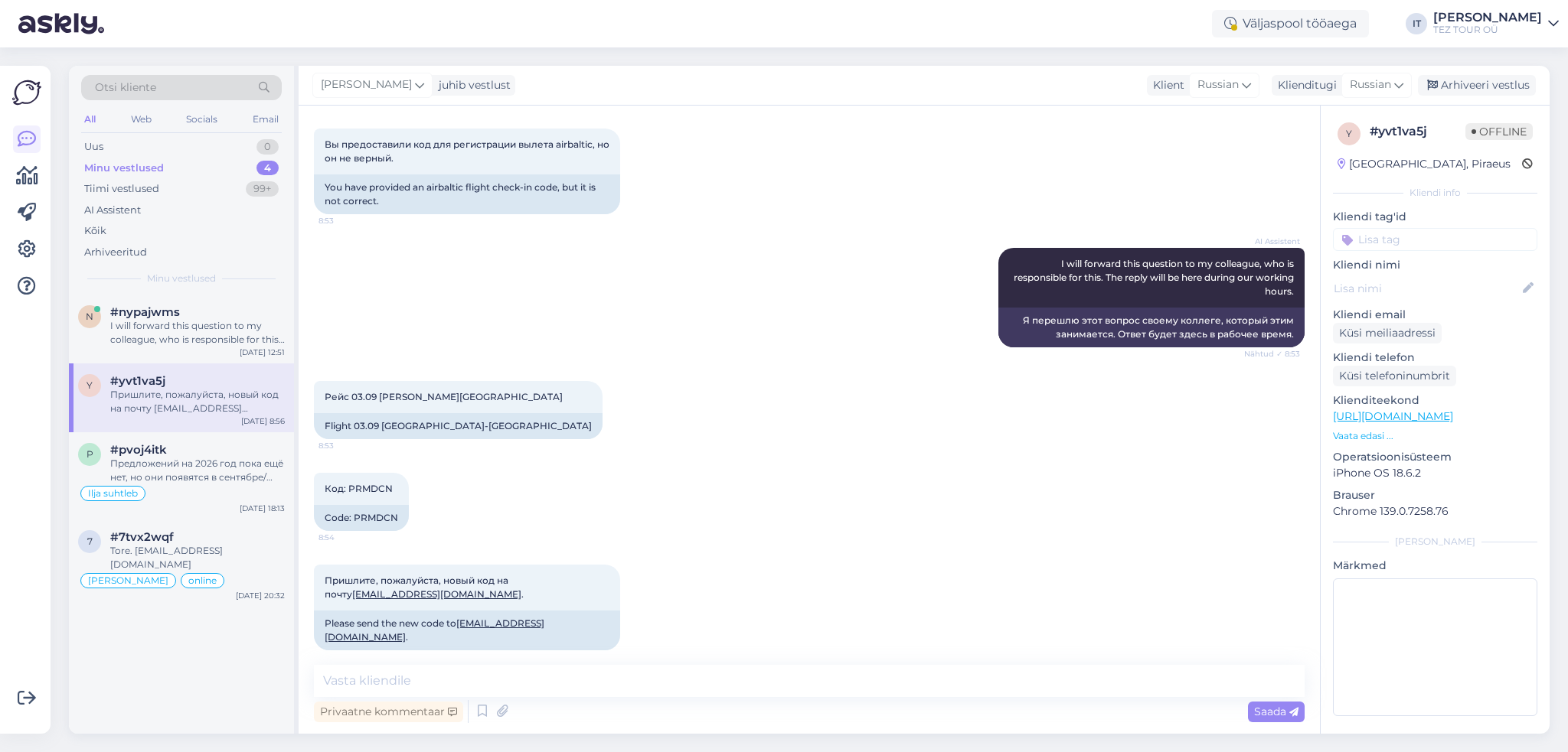
scroll to position [259, 0]
click at [965, 667] on textarea at bounding box center [809, 681] width 991 height 32
click at [563, 676] on textarea at bounding box center [809, 681] width 991 height 32
click at [649, 671] on textarea at bounding box center [809, 681] width 991 height 32
